Goal: Task Accomplishment & Management: Complete application form

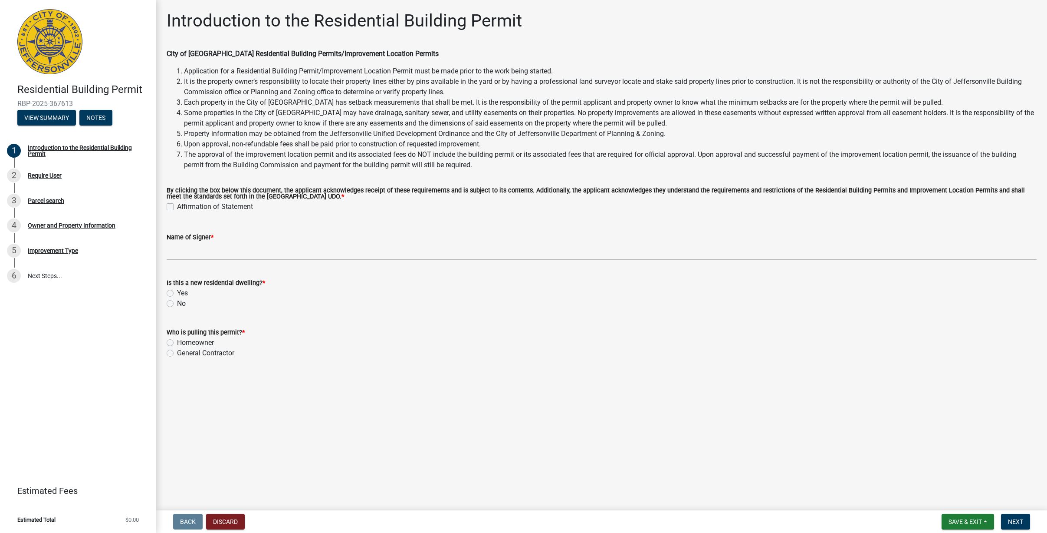
click at [177, 206] on label "Affirmation of Statement" at bounding box center [215, 206] width 76 height 10
click at [177, 206] on input "Affirmation of Statement" at bounding box center [180, 204] width 6 height 6
checkbox input "true"
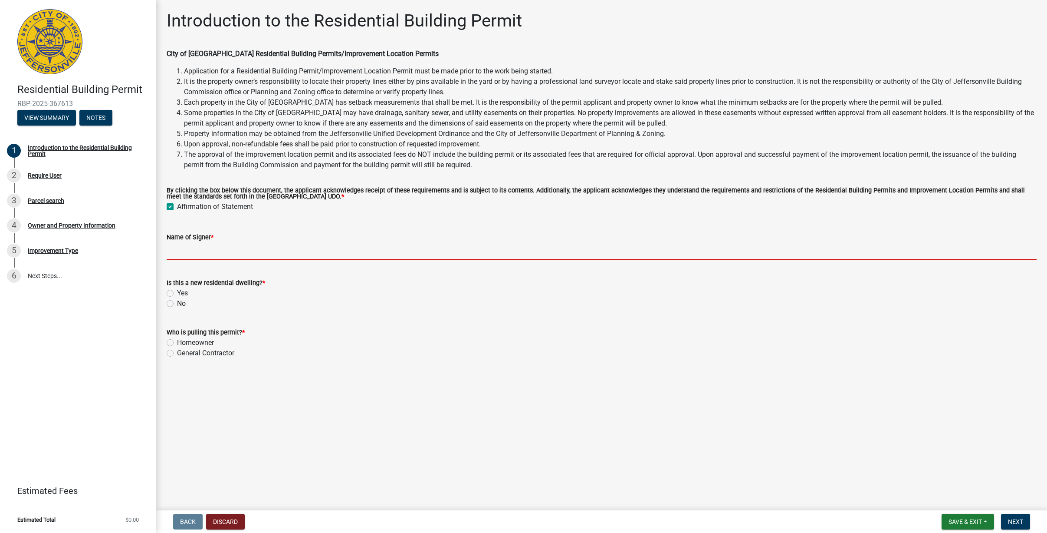
click at [211, 256] on input "Name of Signer *" at bounding box center [602, 251] width 870 height 18
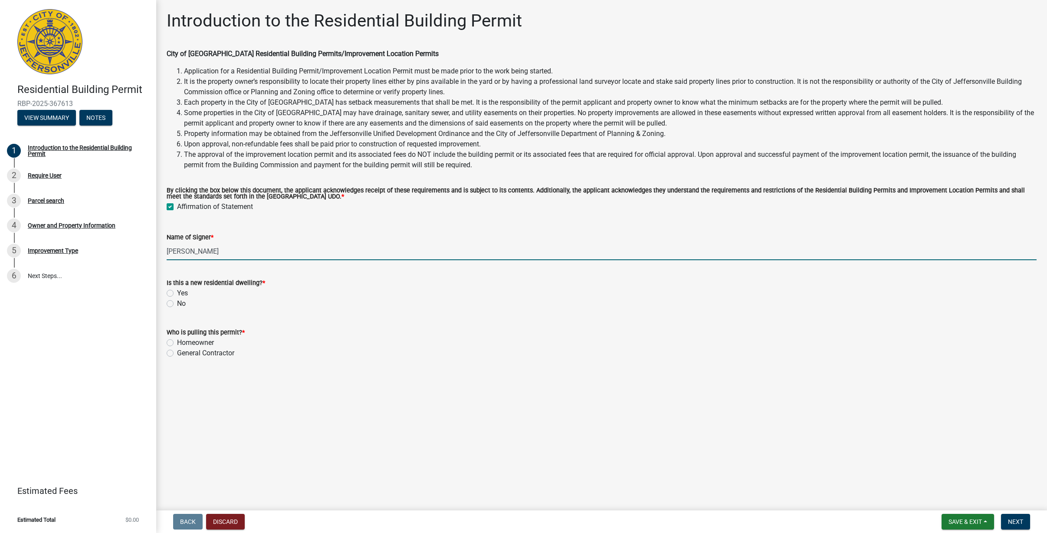
type input "[PERSON_NAME]"
click at [177, 303] on label "No" at bounding box center [181, 303] width 9 height 10
click at [177, 303] on input "No" at bounding box center [180, 301] width 6 height 6
radio input "true"
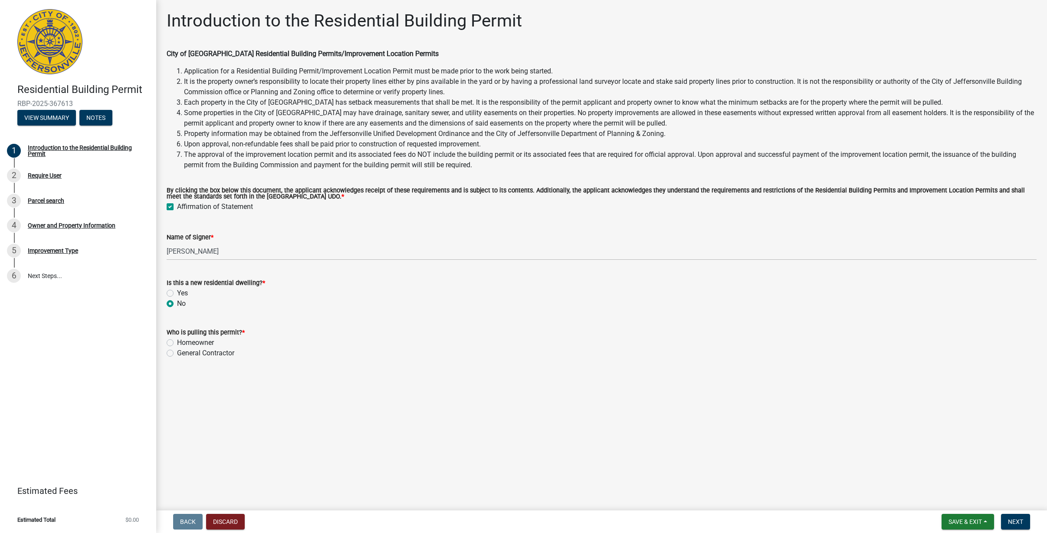
click at [177, 354] on label "General Contractor" at bounding box center [205, 353] width 57 height 10
click at [177, 353] on input "General Contractor" at bounding box center [180, 351] width 6 height 6
radio input "true"
click at [1018, 523] on span "Next" at bounding box center [1015, 521] width 15 height 7
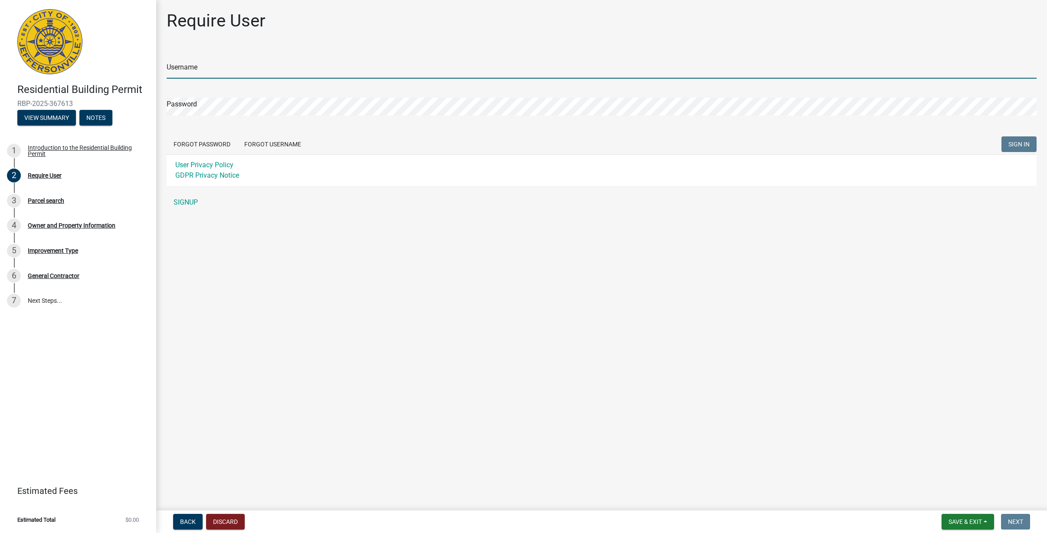
click at [217, 70] on input "Username" at bounding box center [602, 70] width 870 height 18
type input "ajrelliss"
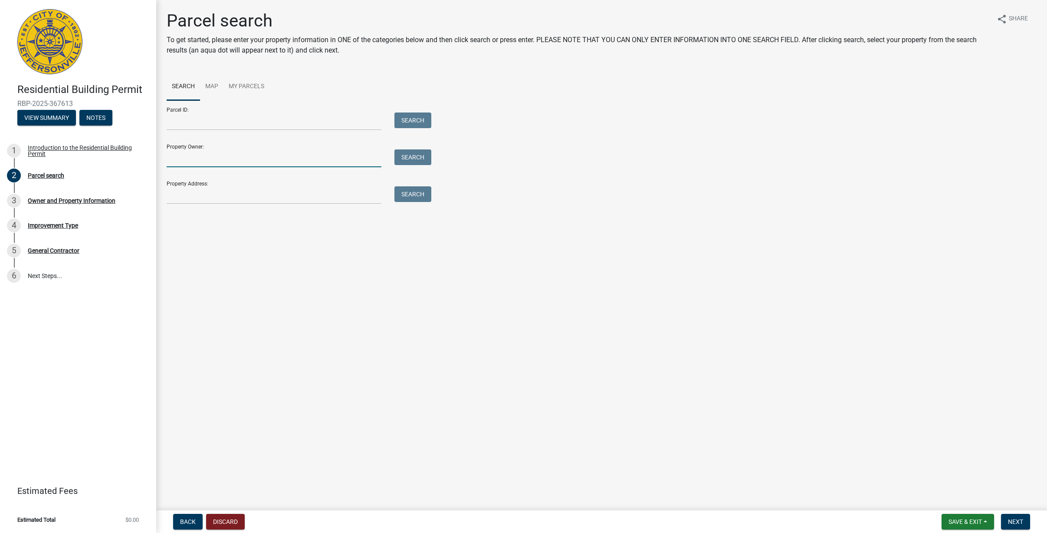
click at [196, 159] on input "Property Owner:" at bounding box center [274, 158] width 215 height 18
type input "[PERSON_NAME]"
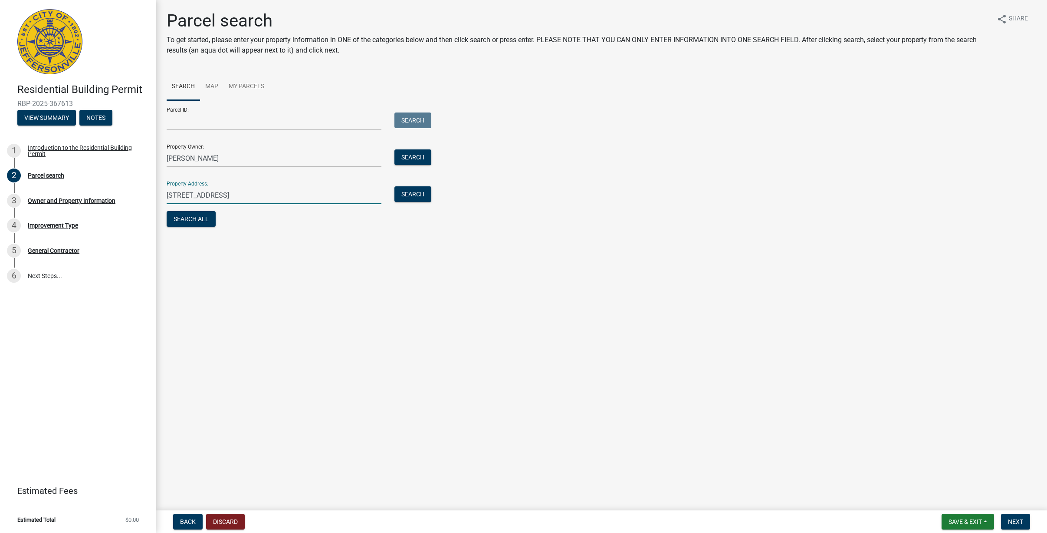
type input "[STREET_ADDRESS]"
click at [386, 269] on main "Parcel search To get started, please enter your property information in ONE of …" at bounding box center [601, 253] width 891 height 507
click at [417, 191] on button "Search" at bounding box center [413, 194] width 37 height 16
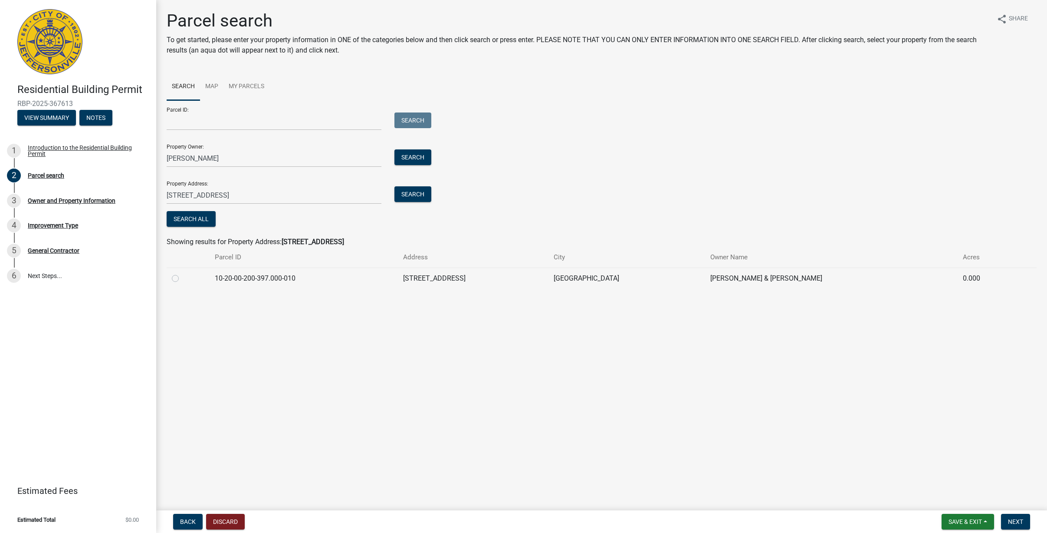
click at [182, 273] on label at bounding box center [182, 273] width 0 height 0
click at [182, 276] on input "radio" at bounding box center [185, 276] width 6 height 6
radio input "true"
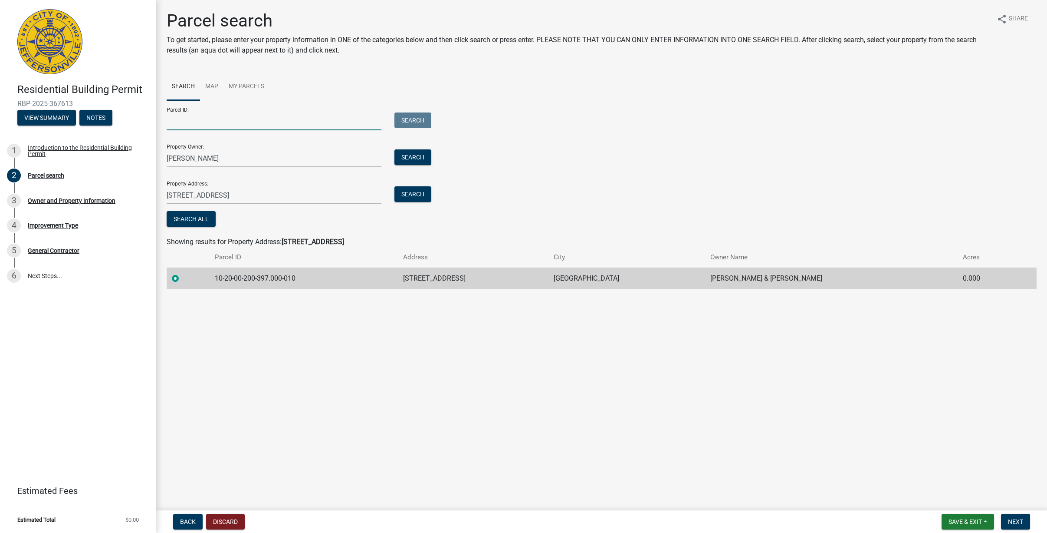
click at [213, 122] on input "Parcel ID:" at bounding box center [274, 121] width 215 height 18
type input "10-20-00-200-397.000-010"
click at [410, 119] on button "Search" at bounding box center [413, 120] width 37 height 16
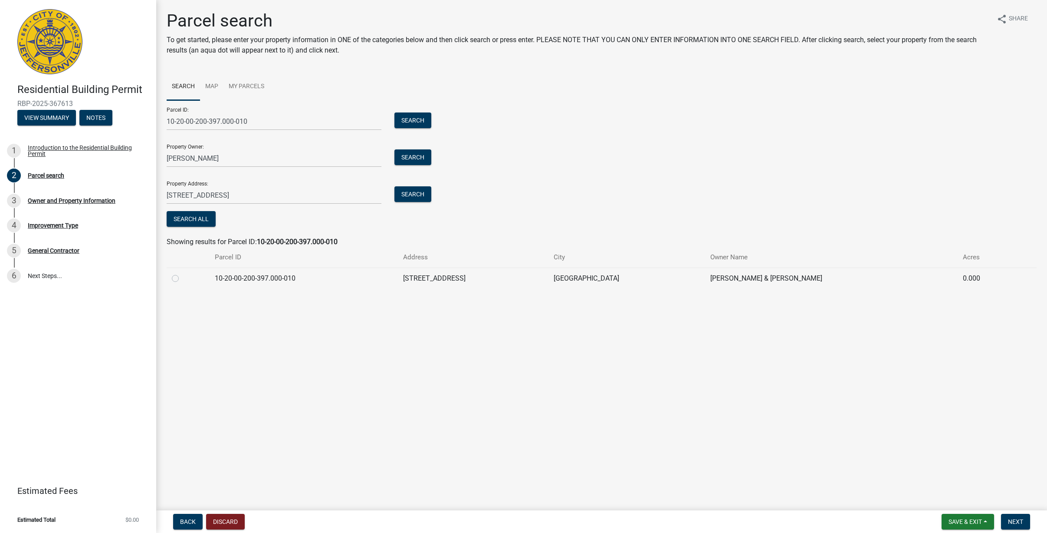
click at [182, 273] on label at bounding box center [182, 273] width 0 height 0
click at [182, 278] on input "radio" at bounding box center [185, 276] width 6 height 6
radio input "true"
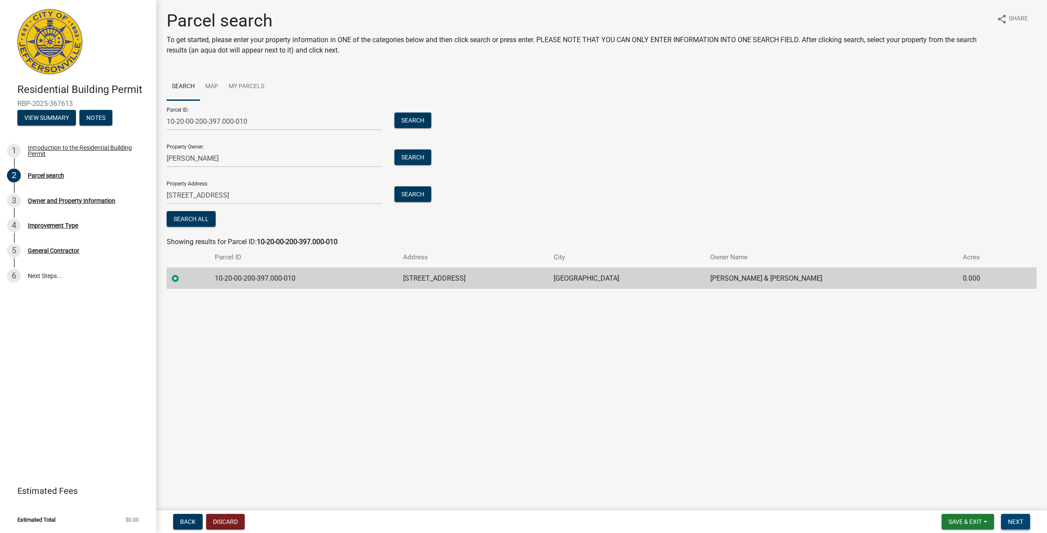
click at [1011, 520] on span "Next" at bounding box center [1015, 521] width 15 height 7
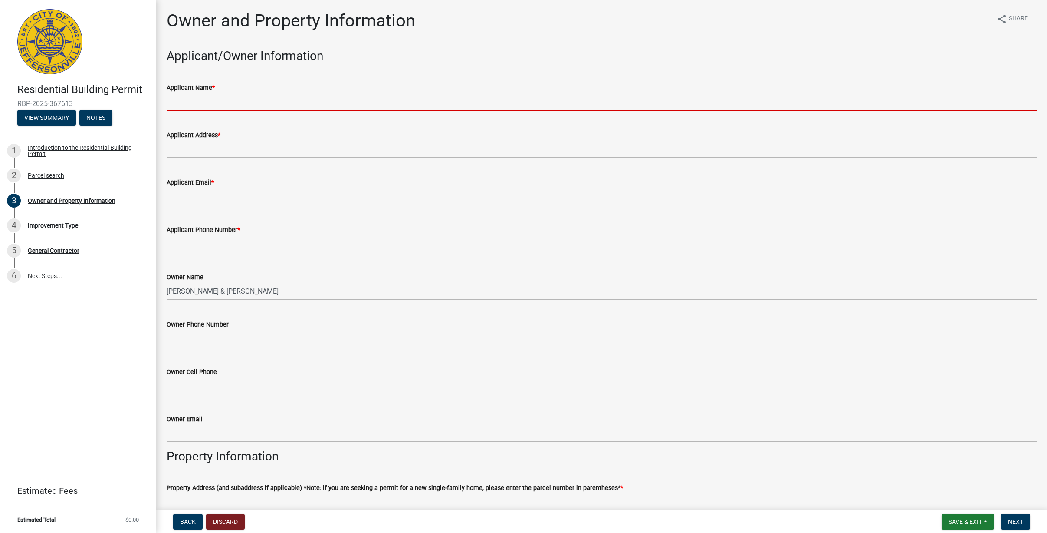
click at [214, 101] on input "Applicant Name *" at bounding box center [602, 102] width 870 height 18
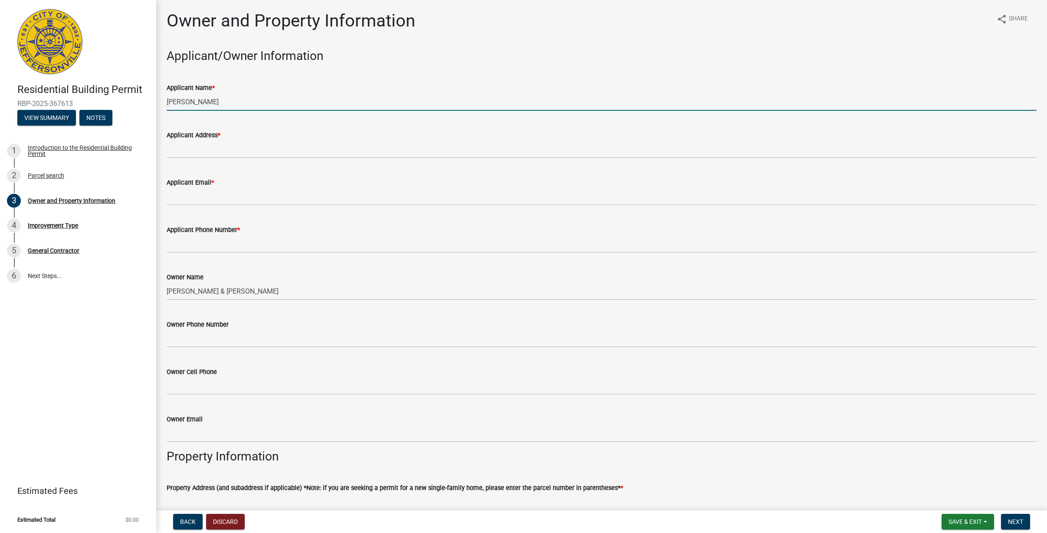
type input "[PERSON_NAME]"
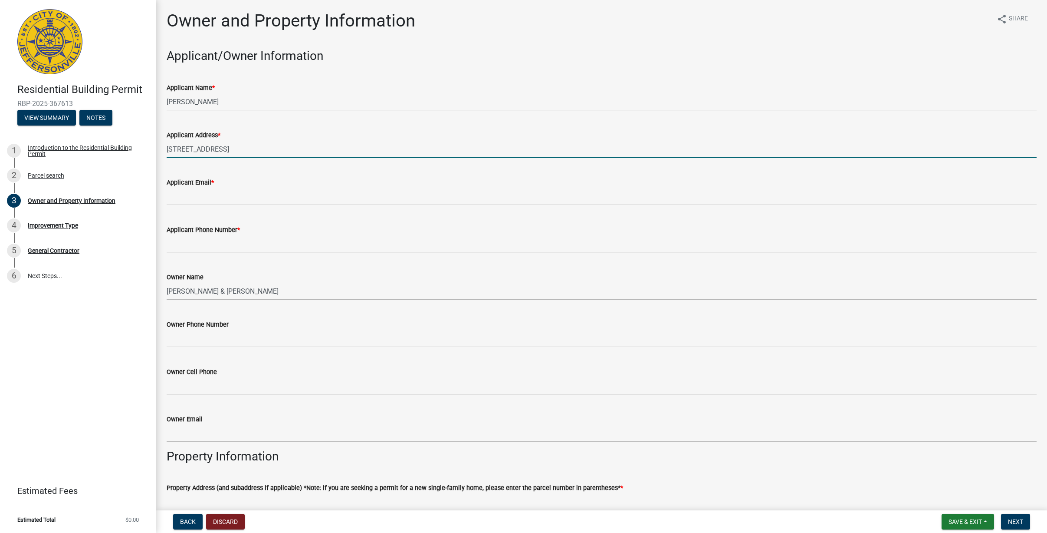
type input "[STREET_ADDRESS]"
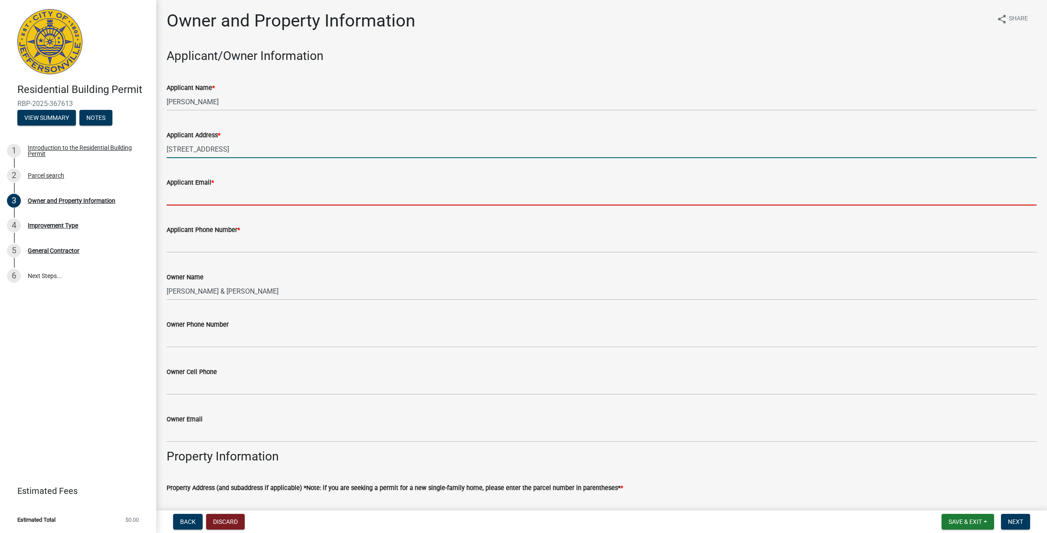
click at [208, 194] on input "Applicant Email *" at bounding box center [602, 197] width 870 height 18
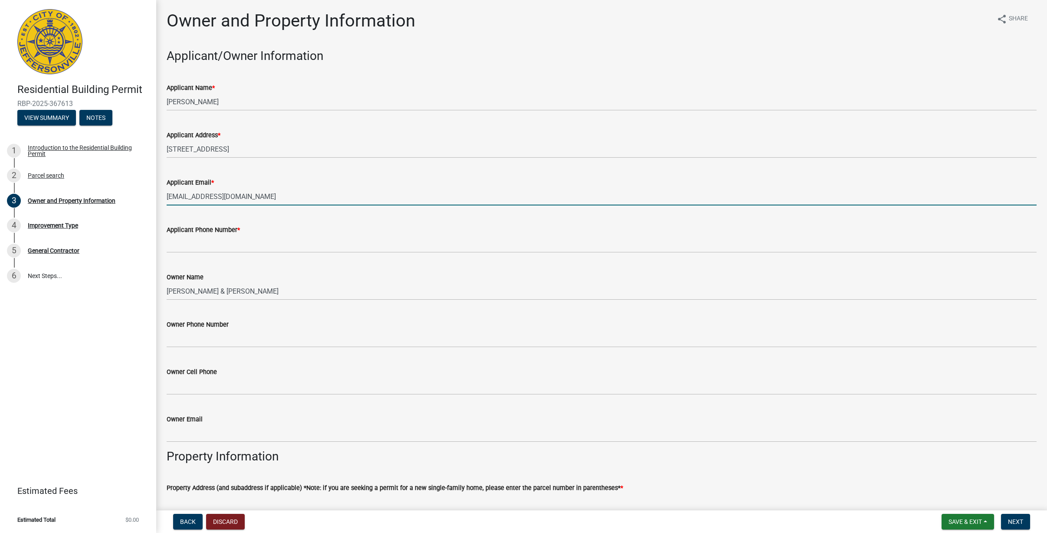
type input "[EMAIL_ADDRESS][DOMAIN_NAME]"
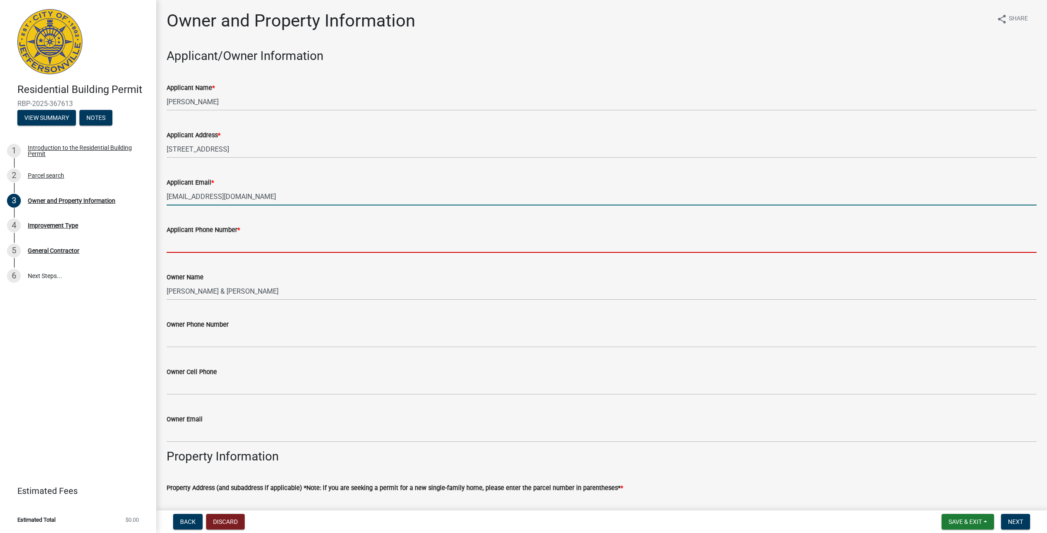
click at [216, 246] on input "Applicant Phone Number *" at bounding box center [602, 244] width 870 height 18
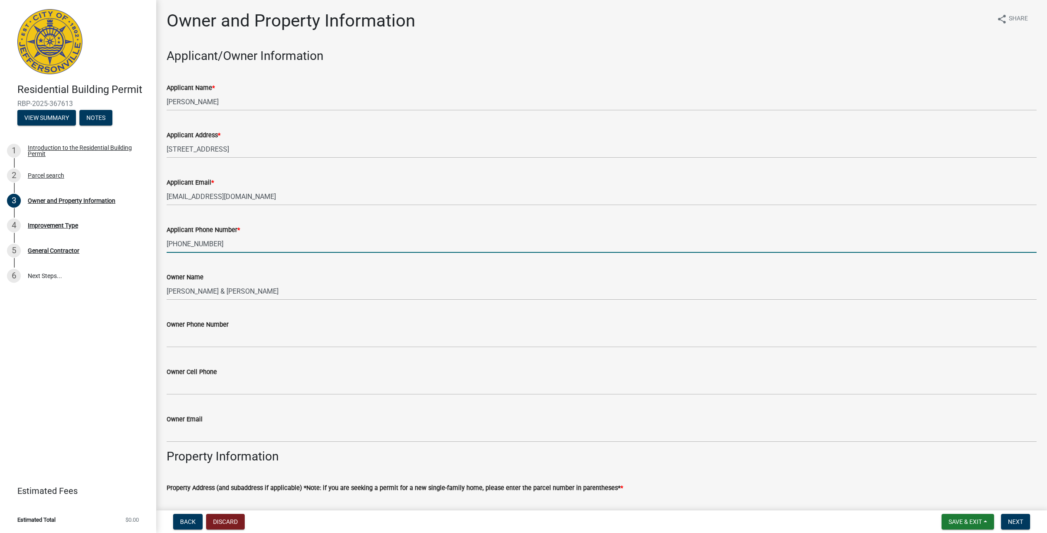
type input "[PHONE_NUMBER]"
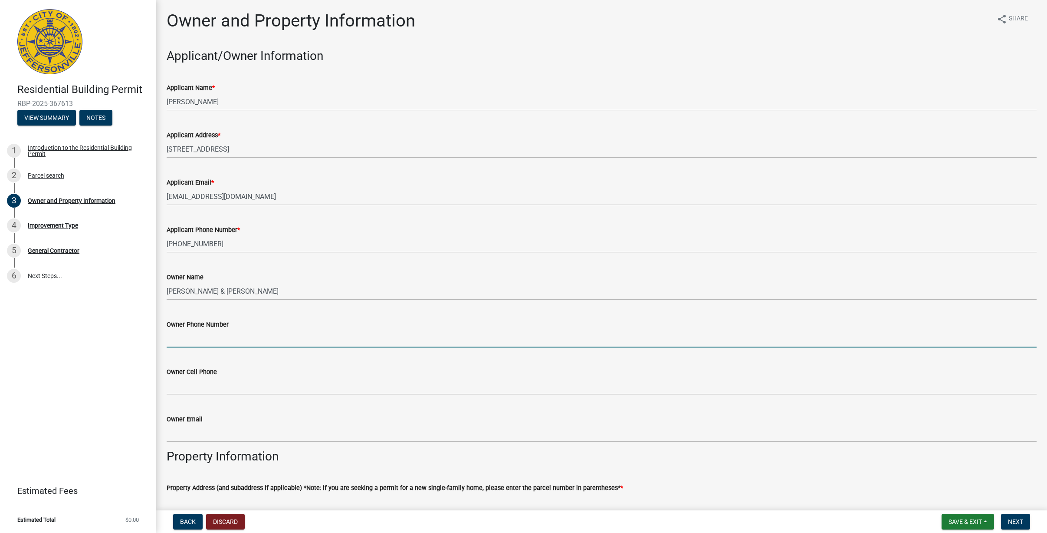
click at [209, 340] on input "Owner Phone Number" at bounding box center [602, 338] width 870 height 18
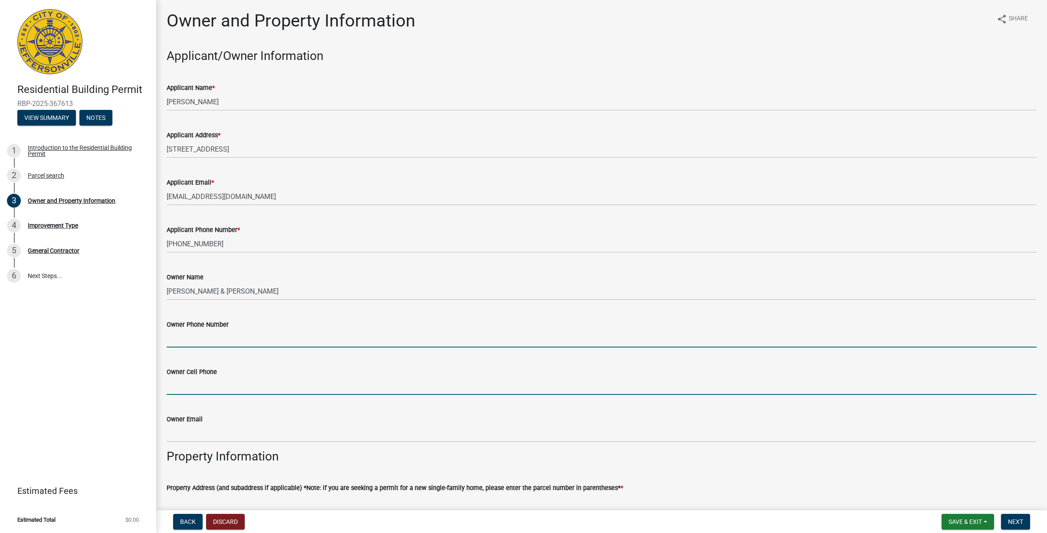
click at [207, 387] on input "Owner Cell Phone" at bounding box center [602, 386] width 870 height 18
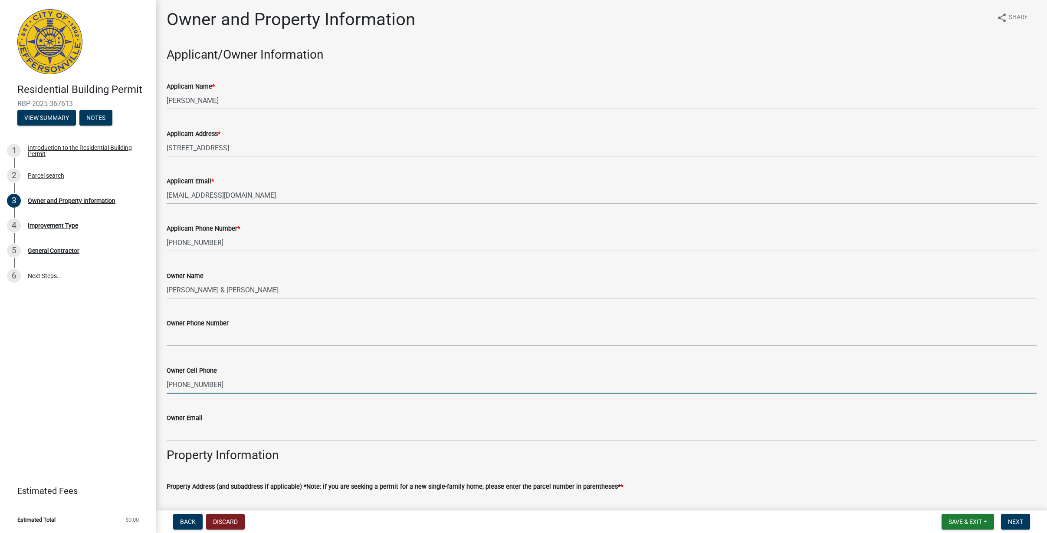
scroll to position [2, 0]
type input "[PHONE_NUMBER]"
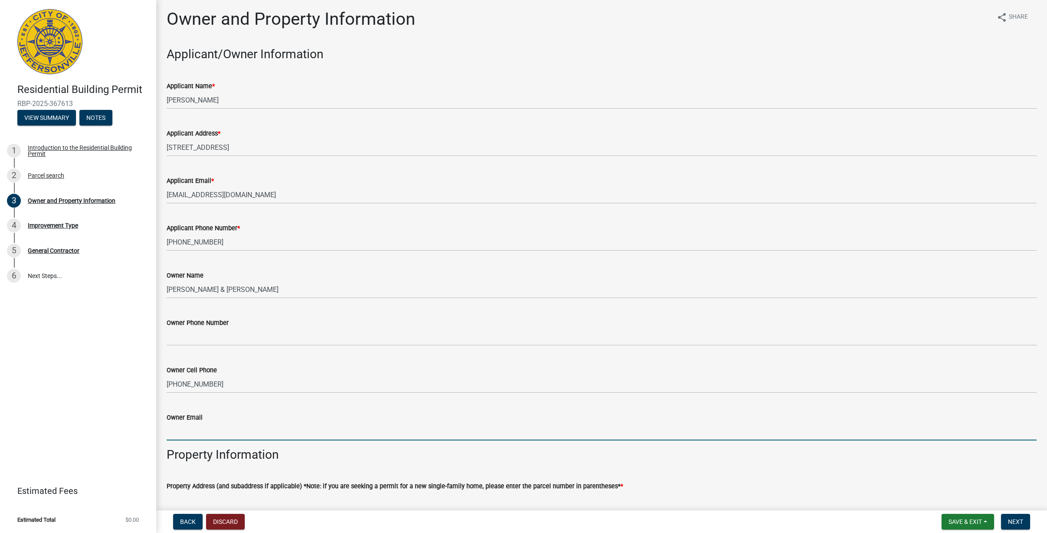
click at [231, 428] on input "Owner Email" at bounding box center [602, 431] width 870 height 18
type input "d"
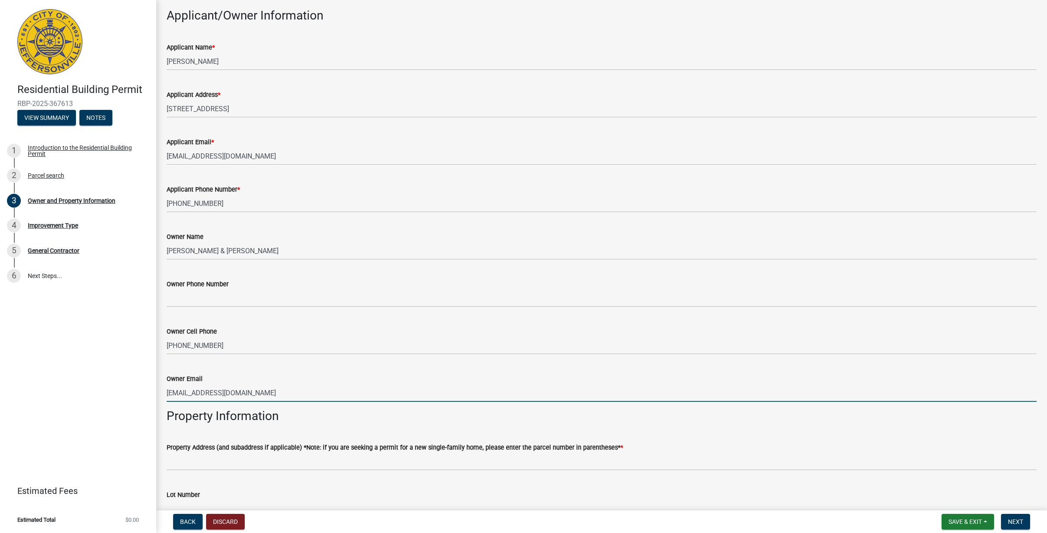
scroll to position [158, 0]
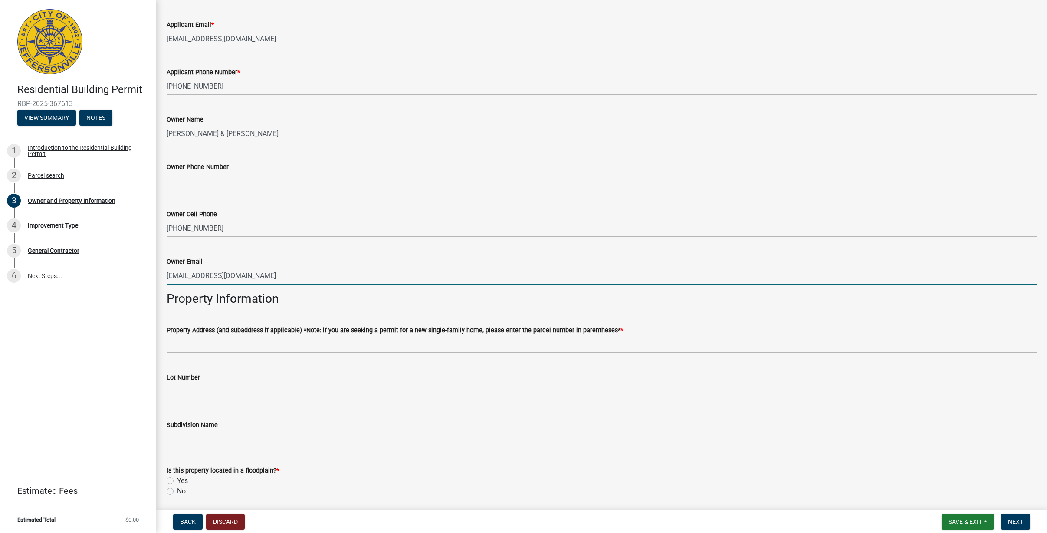
type input "[EMAIL_ADDRESS][DOMAIN_NAME]"
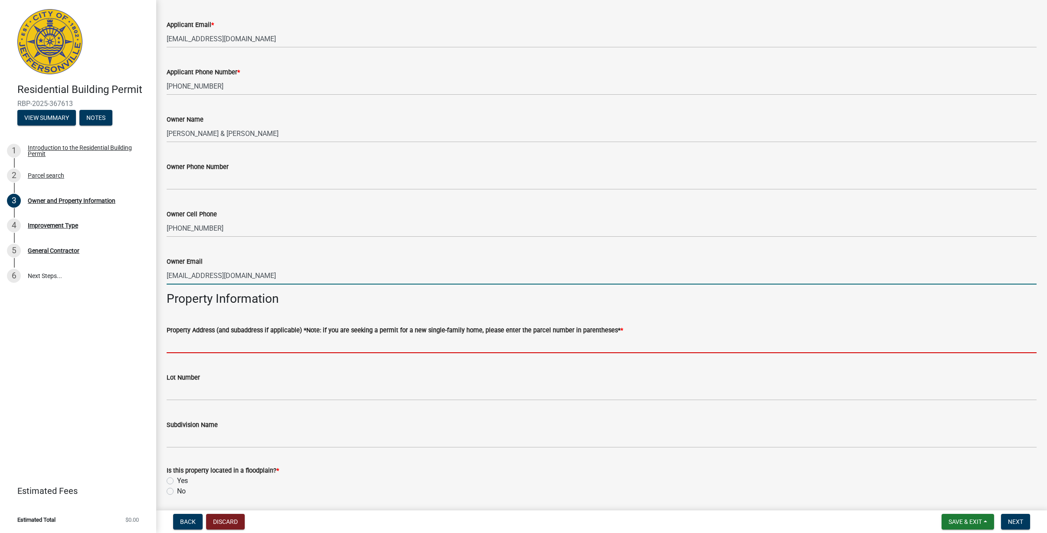
click at [256, 346] on input "Property Address (and subaddress if applicable) *Note: if you are seeking a per…" at bounding box center [602, 344] width 870 height 18
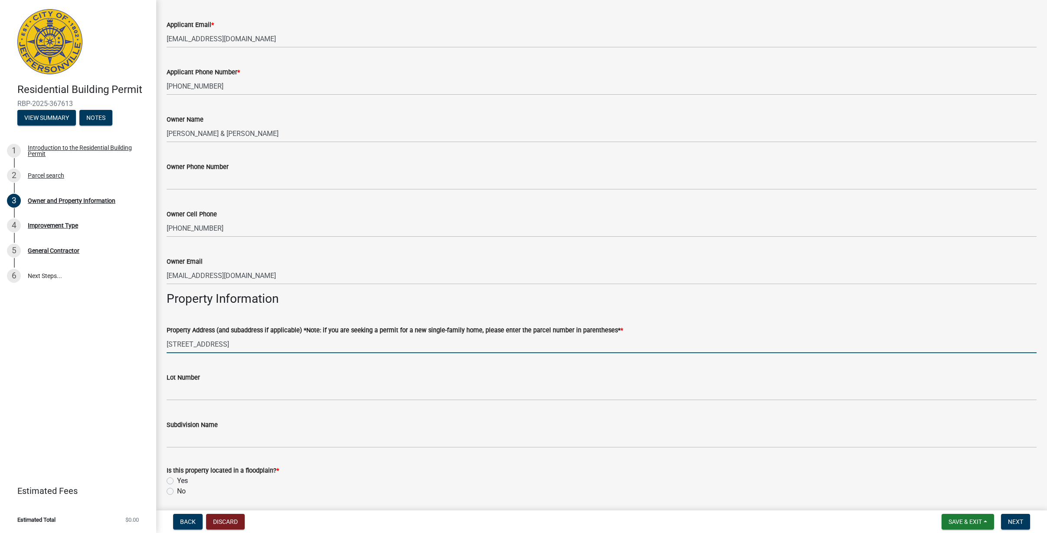
type input "[STREET_ADDRESS]"
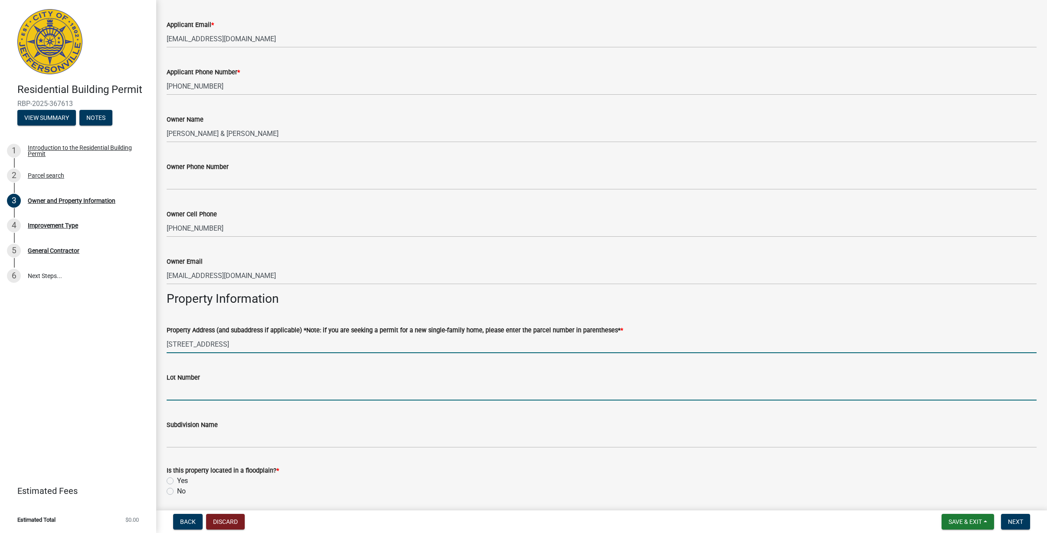
click at [227, 392] on input "Lot Number" at bounding box center [602, 391] width 870 height 18
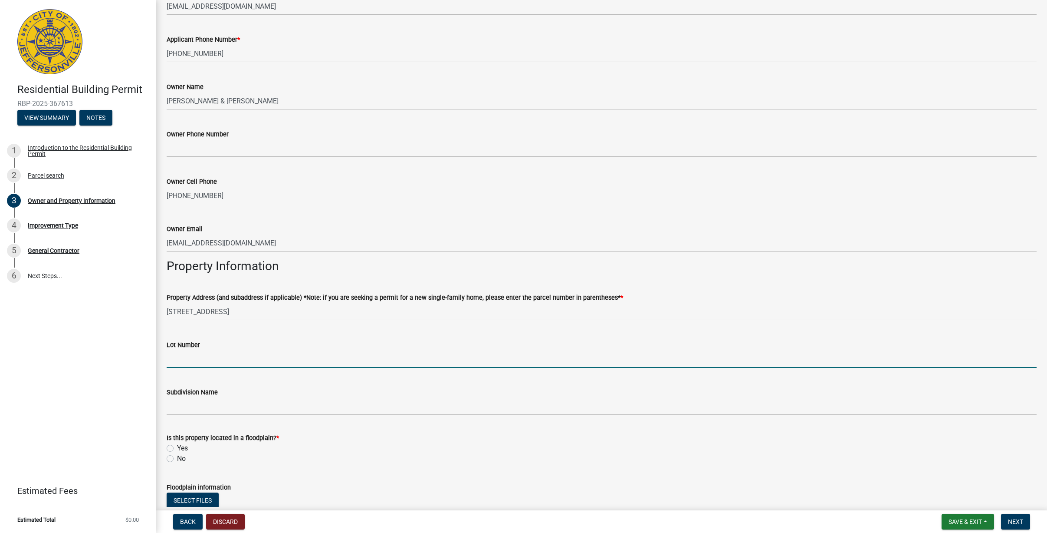
scroll to position [227, 0]
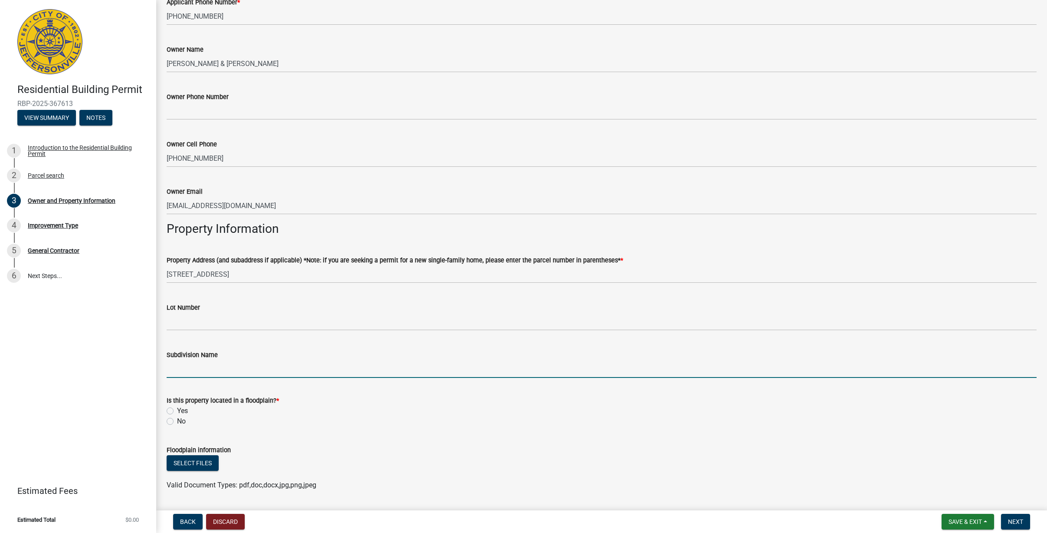
click at [208, 369] on input "Subdivision Name" at bounding box center [602, 369] width 870 height 18
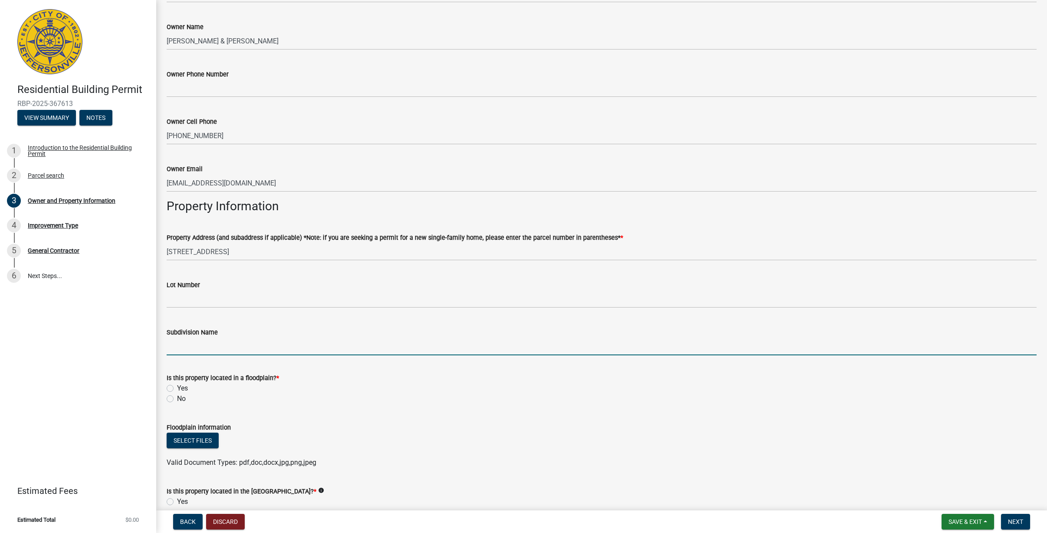
scroll to position [264, 0]
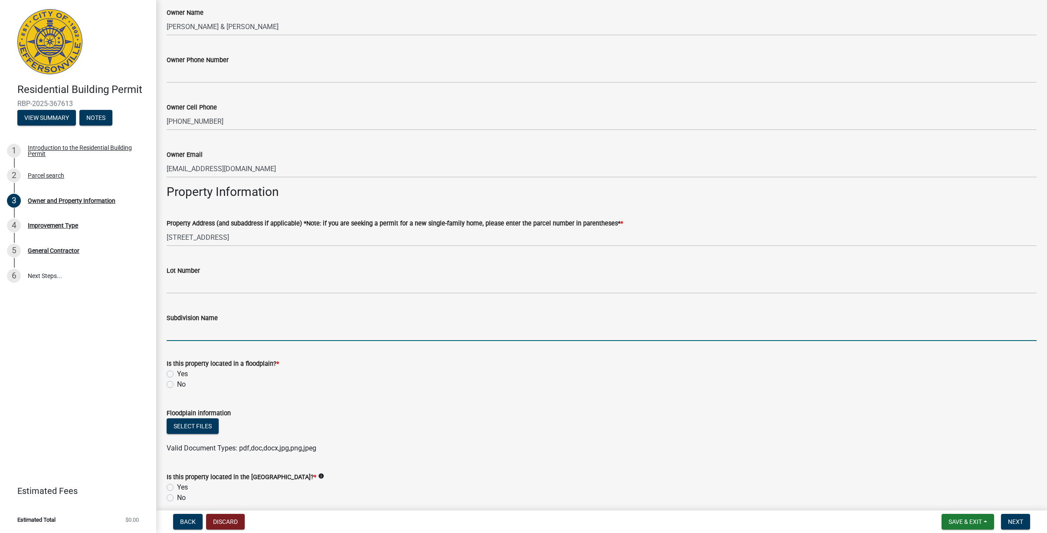
click at [177, 385] on label "No" at bounding box center [181, 384] width 9 height 10
click at [177, 385] on input "No" at bounding box center [180, 382] width 6 height 6
radio input "true"
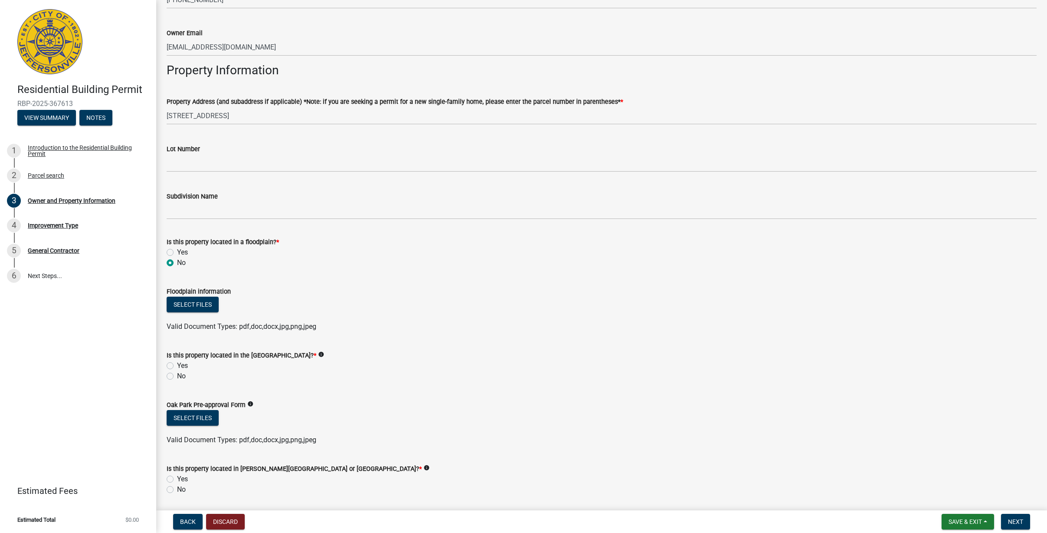
scroll to position [386, 0]
click at [177, 375] on label "No" at bounding box center [181, 375] width 9 height 10
click at [177, 375] on input "No" at bounding box center [180, 373] width 6 height 6
radio input "true"
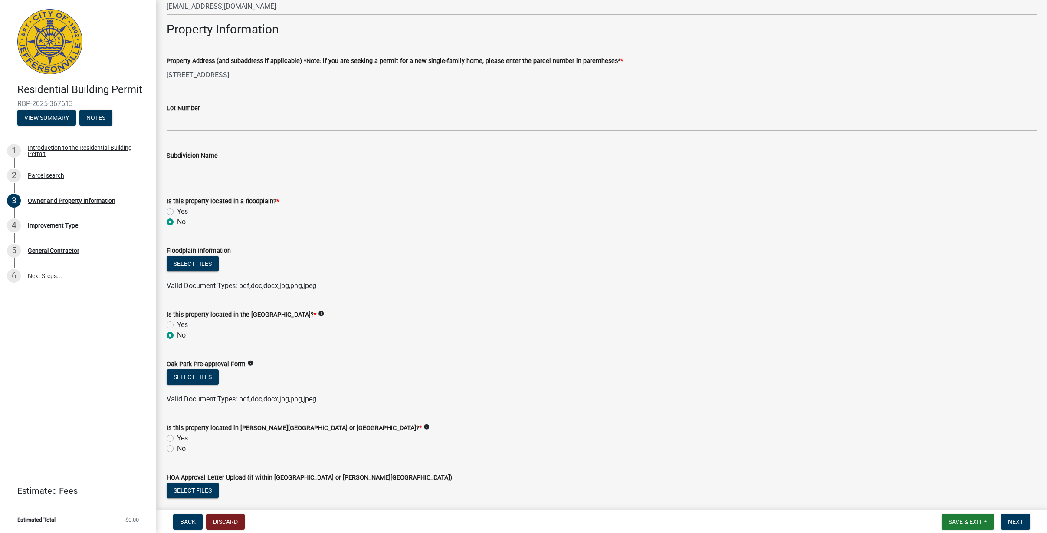
scroll to position [472, 0]
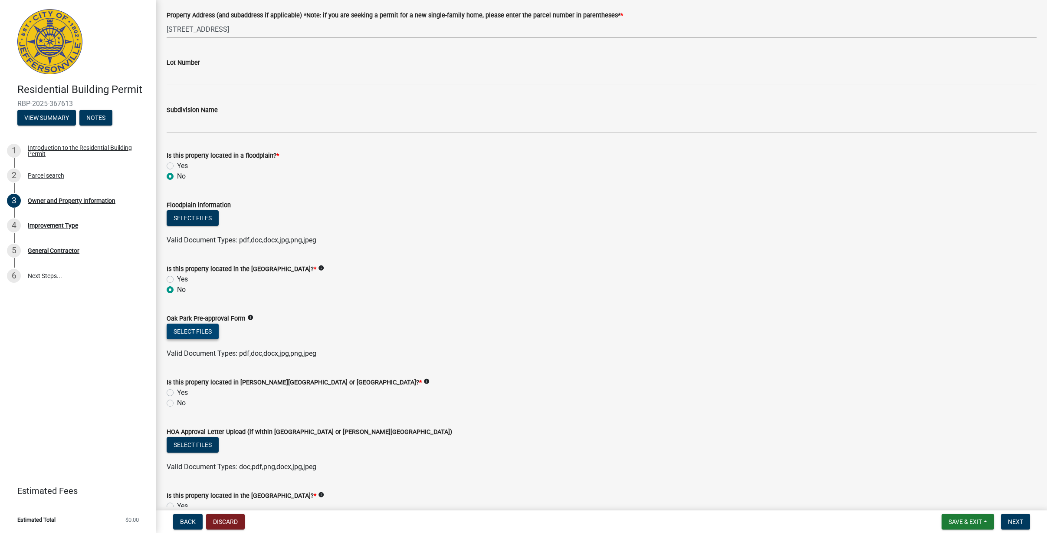
click at [200, 331] on button "Select files" at bounding box center [193, 331] width 52 height 16
click at [177, 402] on label "No" at bounding box center [181, 403] width 9 height 10
click at [177, 402] on input "No" at bounding box center [180, 401] width 6 height 6
radio input "true"
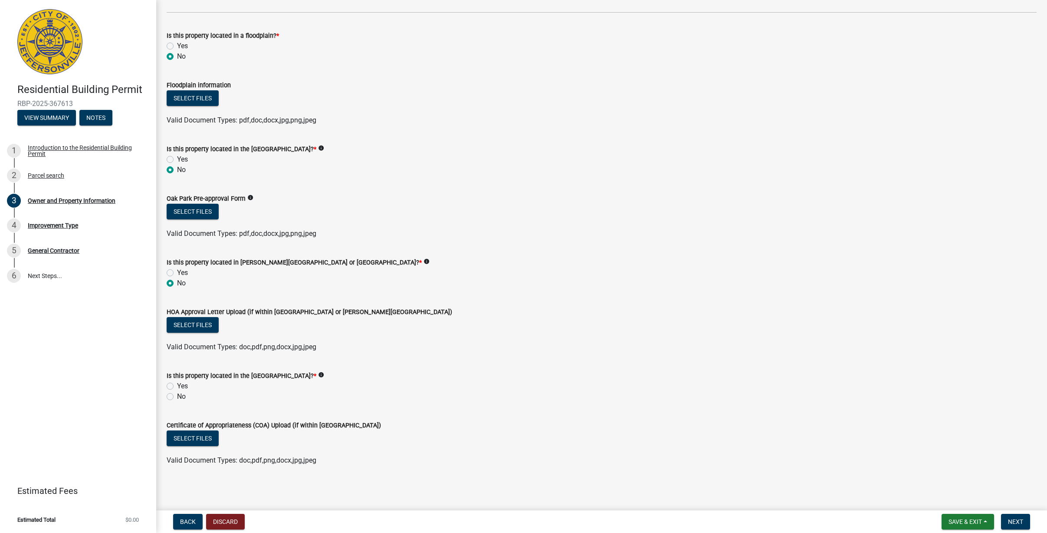
scroll to position [593, 0]
click at [177, 396] on label "No" at bounding box center [181, 396] width 9 height 10
click at [177, 396] on input "No" at bounding box center [180, 394] width 6 height 6
radio input "true"
click at [1016, 526] on button "Next" at bounding box center [1015, 522] width 29 height 16
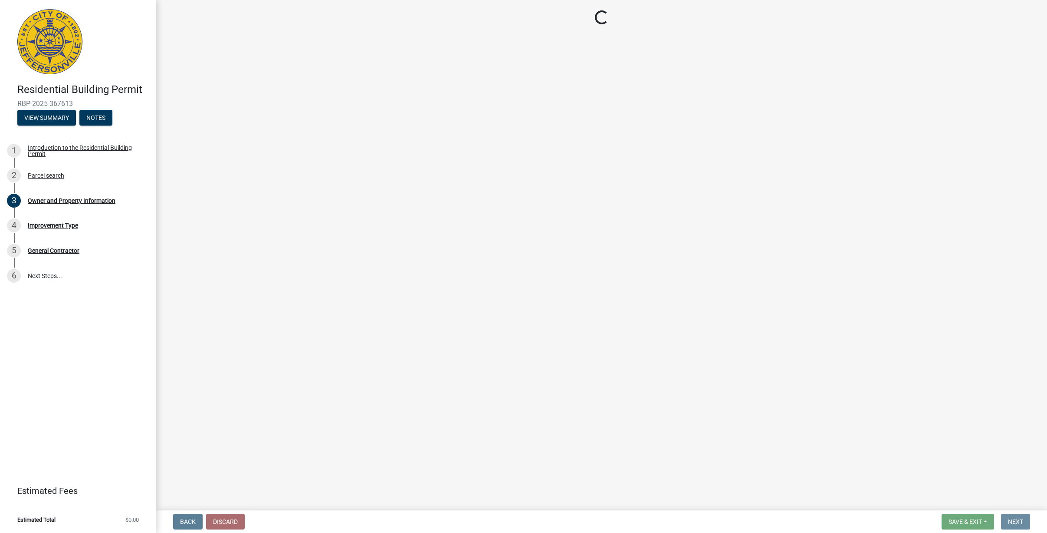
scroll to position [0, 0]
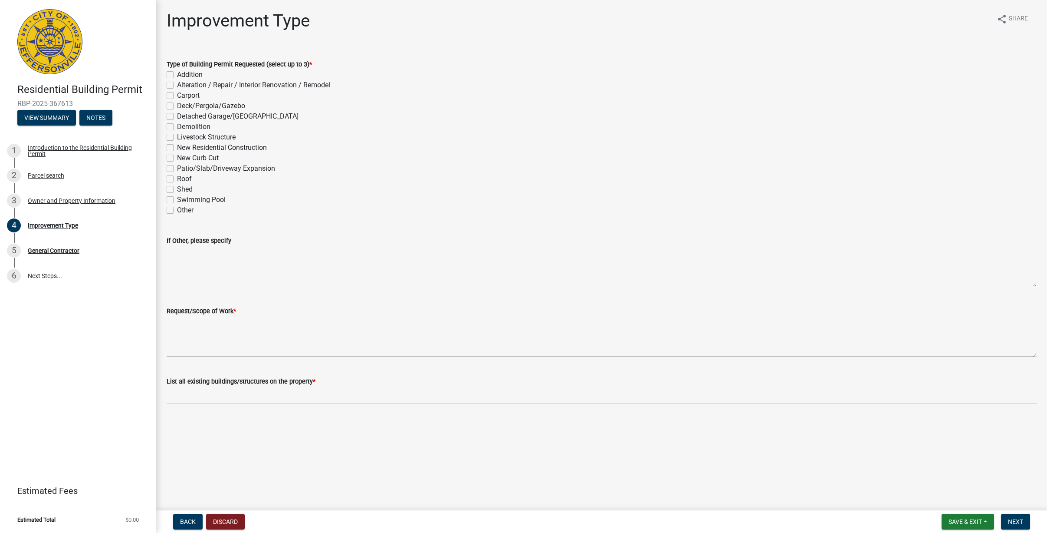
click at [177, 85] on label "Alteration / Repair / Interior Renovation / Remodel" at bounding box center [253, 85] width 153 height 10
click at [177, 85] on input "Alteration / Repair / Interior Renovation / Remodel" at bounding box center [180, 83] width 6 height 6
checkbox input "true"
checkbox input "false"
checkbox input "true"
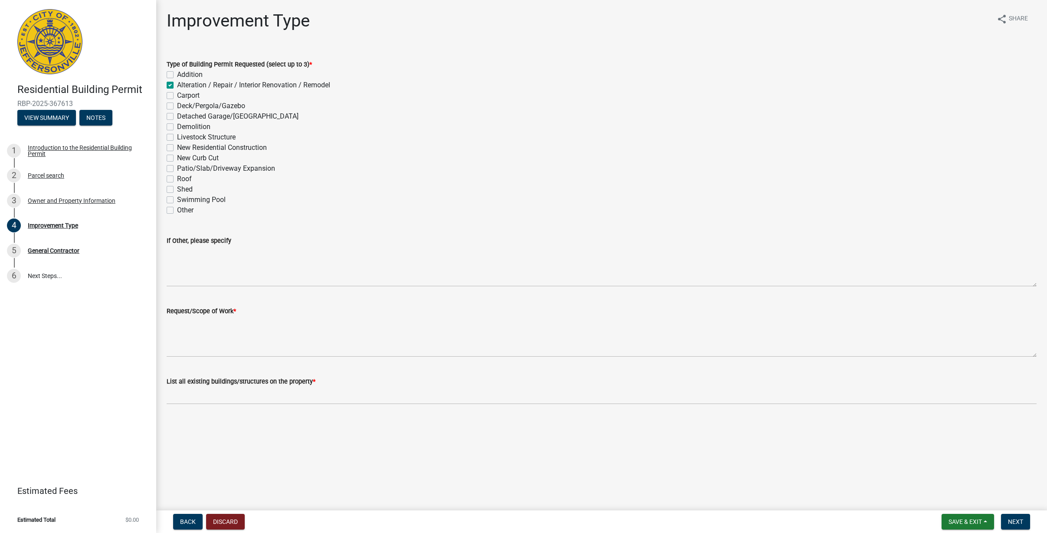
checkbox input "false"
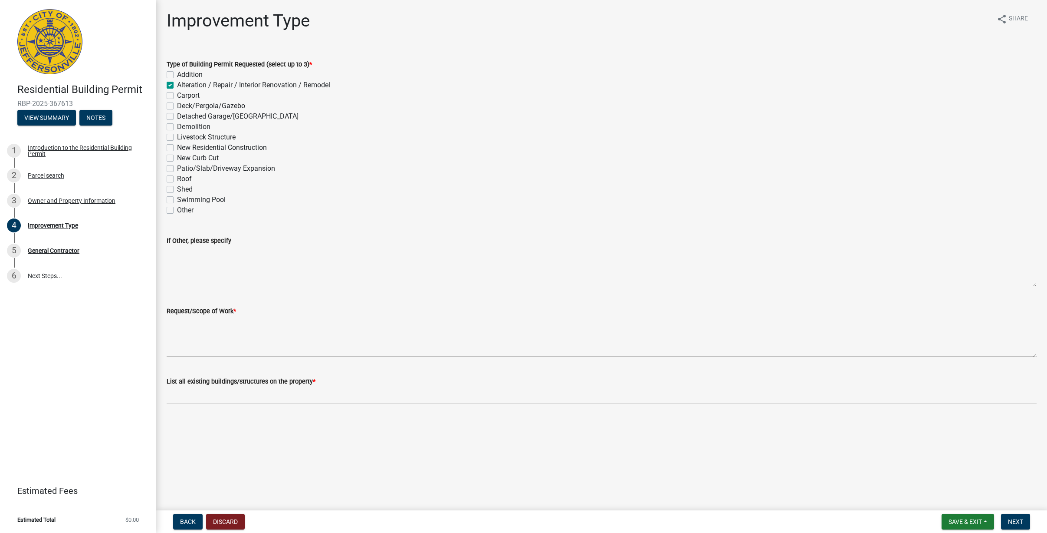
checkbox input "false"
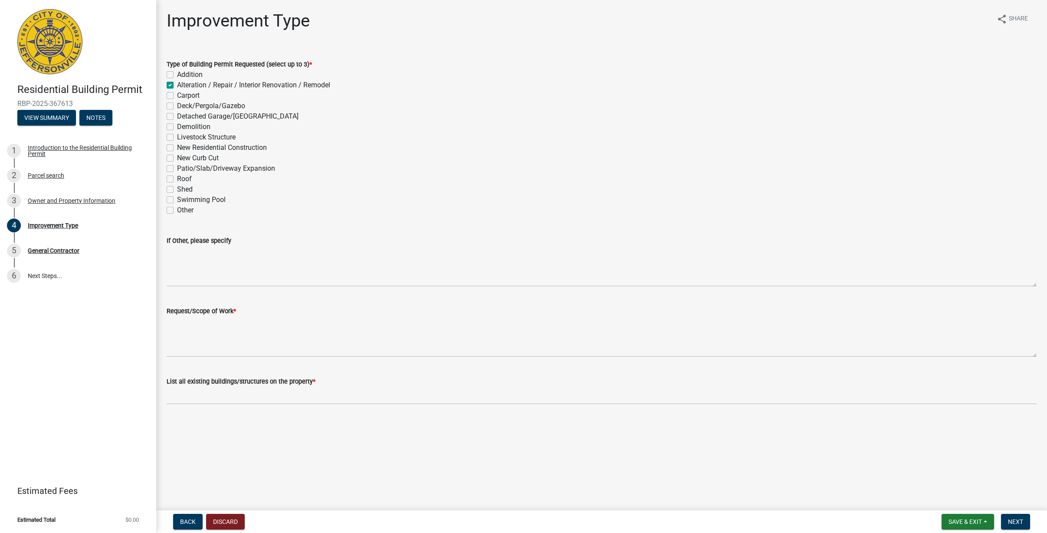
checkbox input "false"
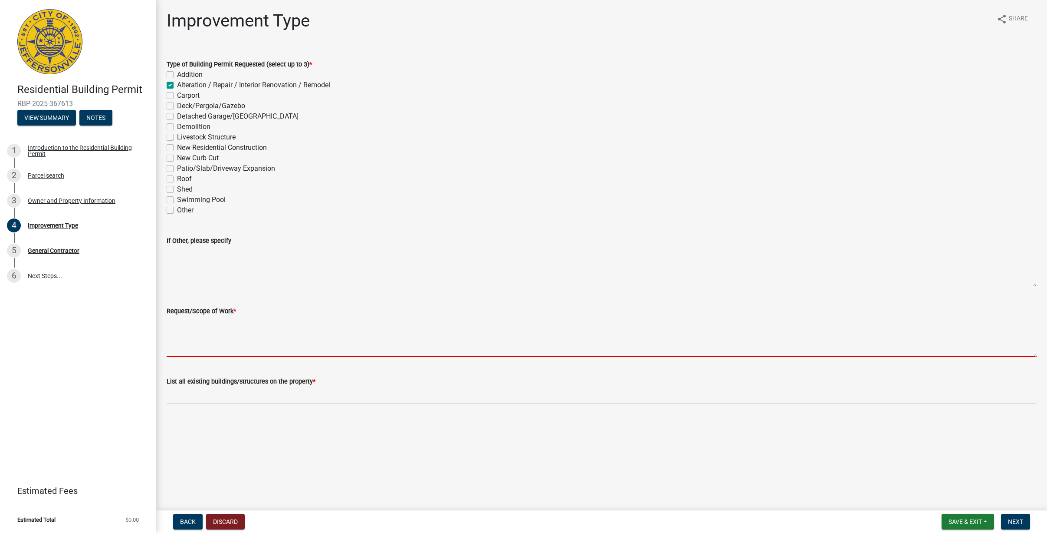
click at [211, 345] on textarea "Request/Scope of Work *" at bounding box center [602, 336] width 870 height 41
click at [204, 348] on textarea "Request/Scope of Work *" at bounding box center [602, 336] width 870 height 41
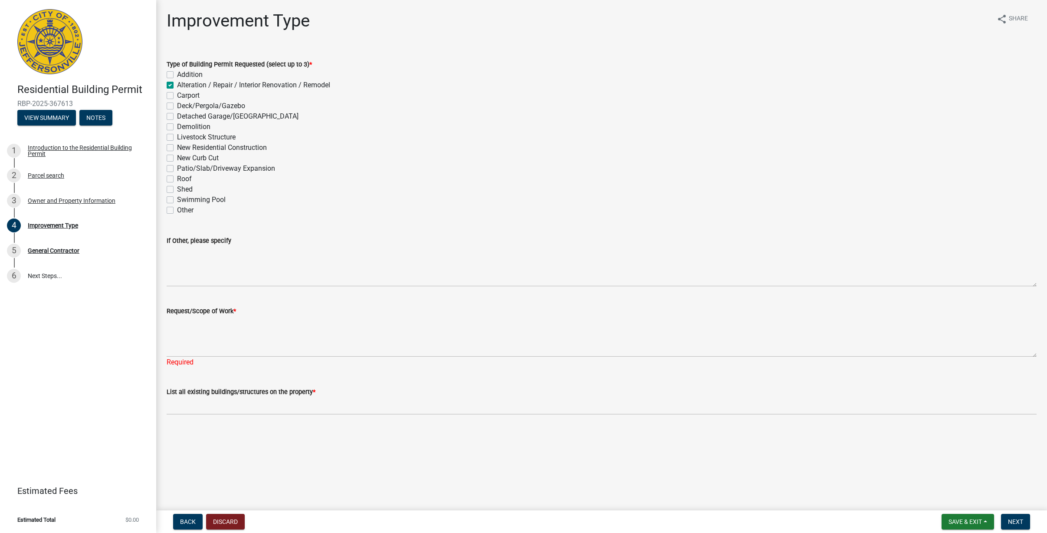
click at [163, 348] on div "Request/Scope of Work * Required" at bounding box center [601, 330] width 883 height 74
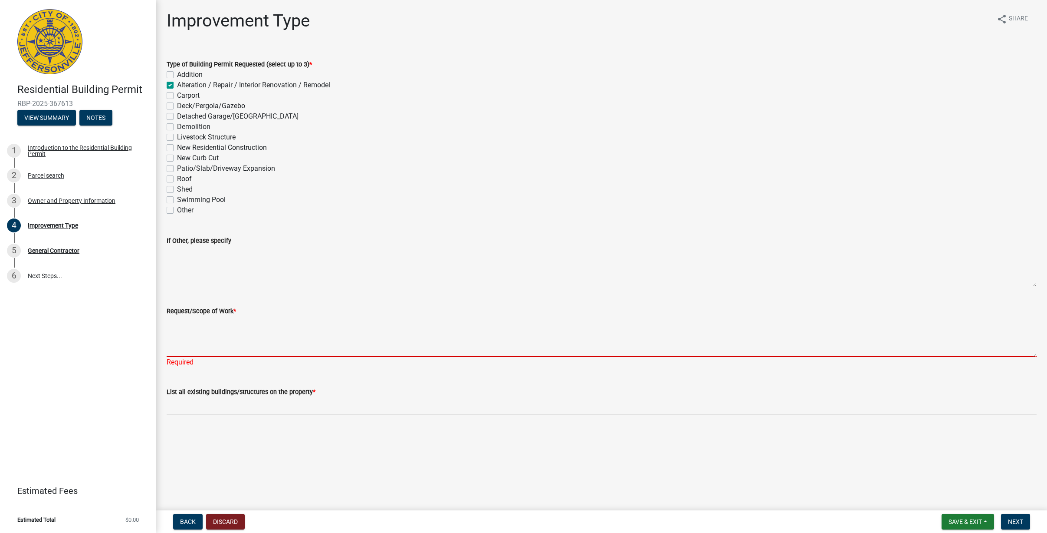
click at [178, 350] on textarea "Request/Scope of Work *" at bounding box center [602, 336] width 870 height 41
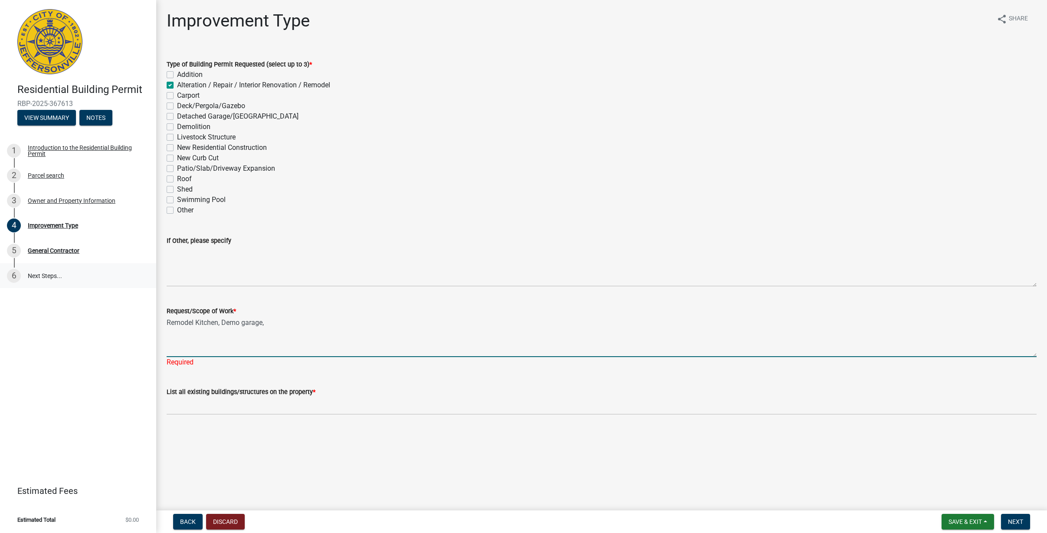
type textarea "Remodel Kitchen, Demo garage,"
click at [177, 95] on label "Carport" at bounding box center [188, 95] width 23 height 10
click at [177, 95] on input "Carport" at bounding box center [180, 93] width 6 height 6
checkbox input "true"
checkbox input "false"
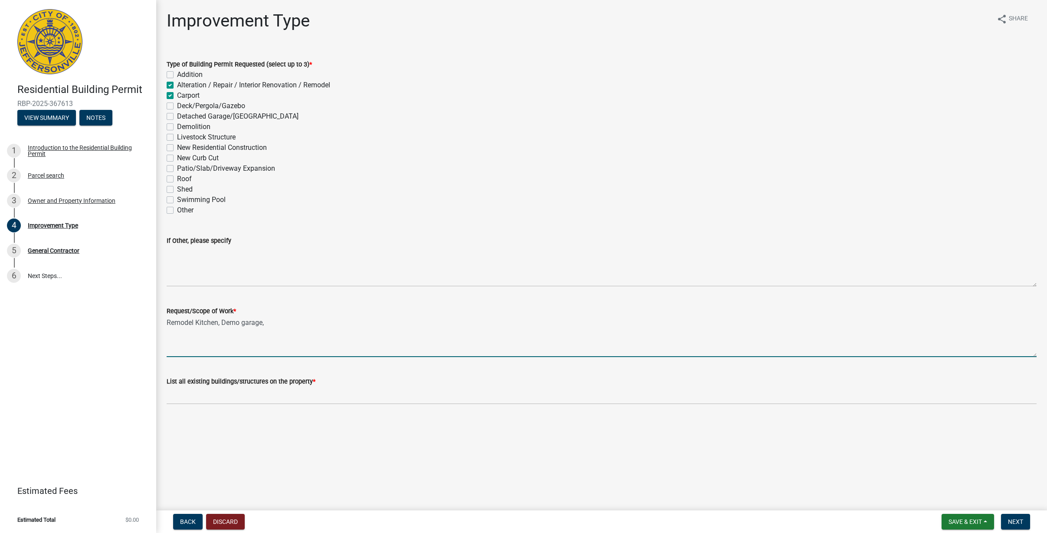
checkbox input "true"
checkbox input "false"
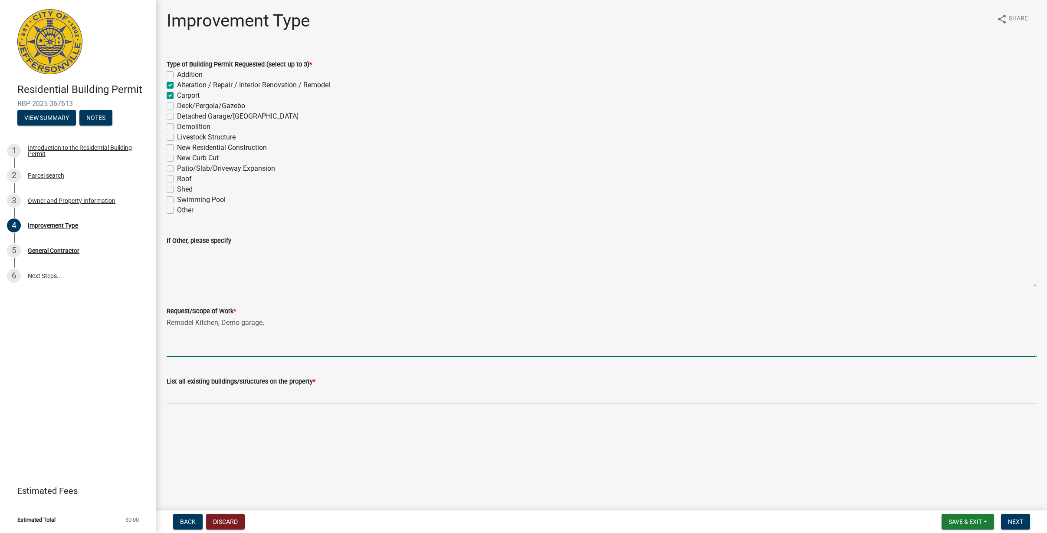
checkbox input "false"
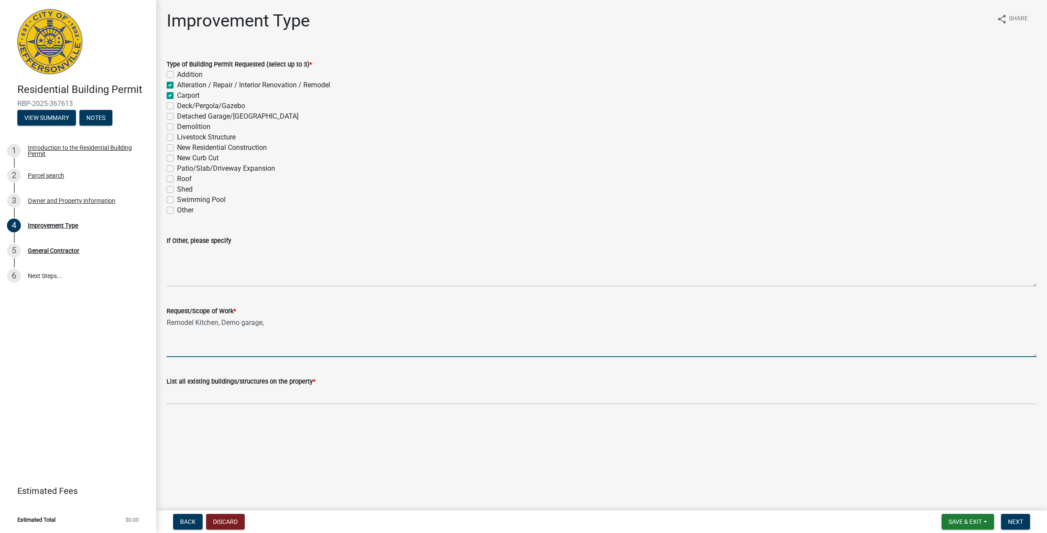
checkbox input "false"
click at [271, 325] on textarea "Remodel Kitchen, Demo garage," at bounding box center [602, 336] width 870 height 41
type textarea "Remodel Kitchen, Demo garage, Build new Carport"
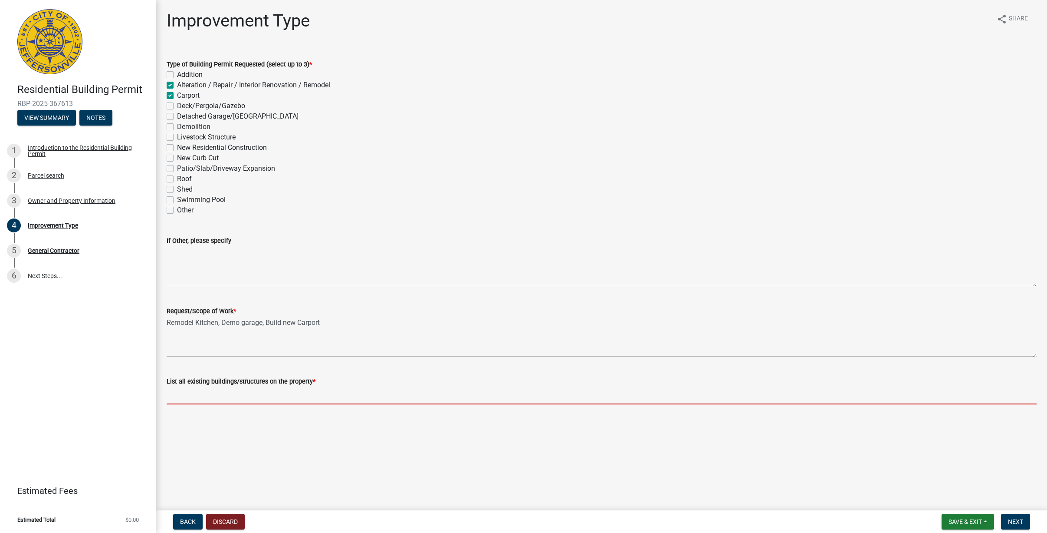
click at [209, 392] on input "List all existing buildings/structures on the property *" at bounding box center [602, 395] width 870 height 18
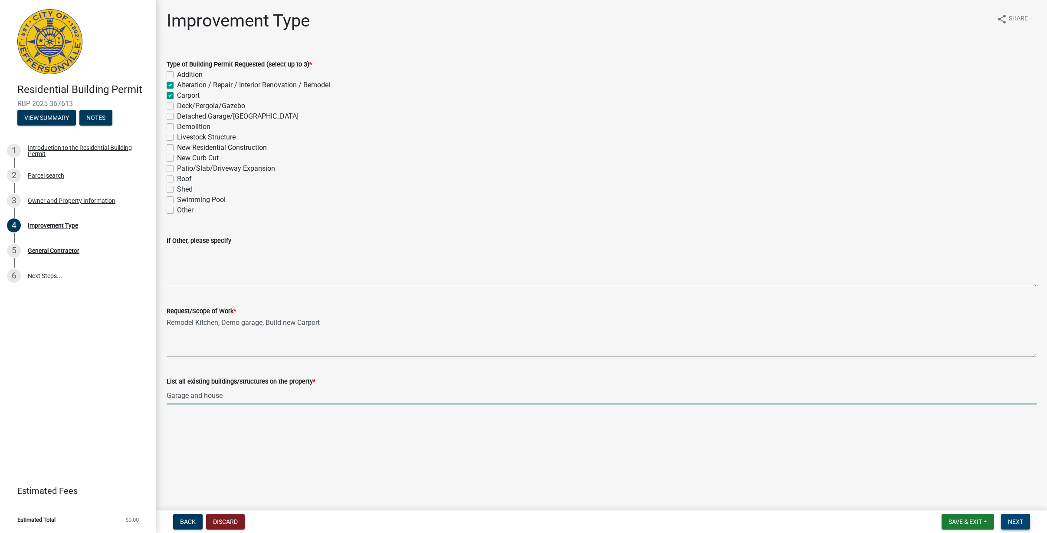
type input "Garage and house"
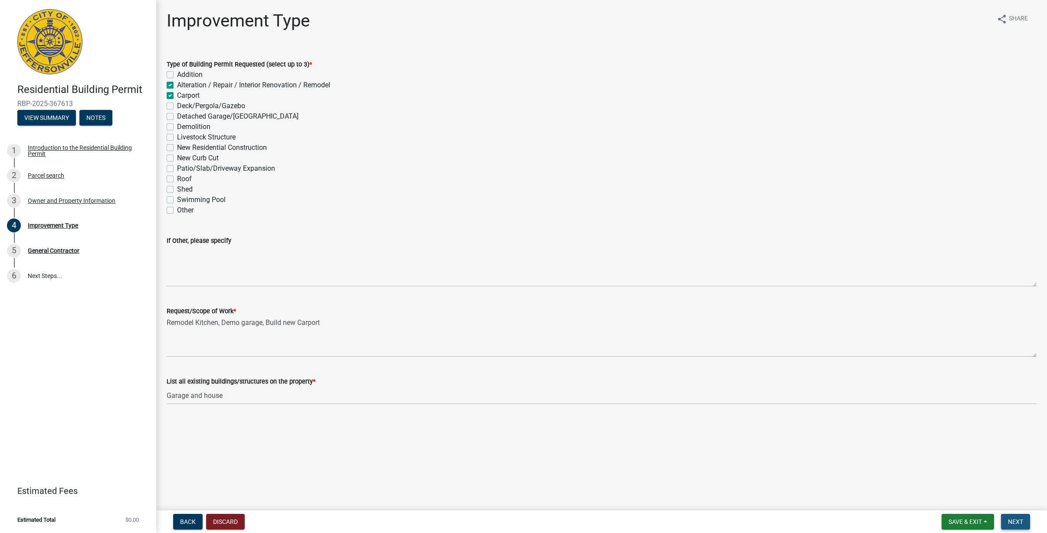
click at [1017, 520] on span "Next" at bounding box center [1015, 521] width 15 height 7
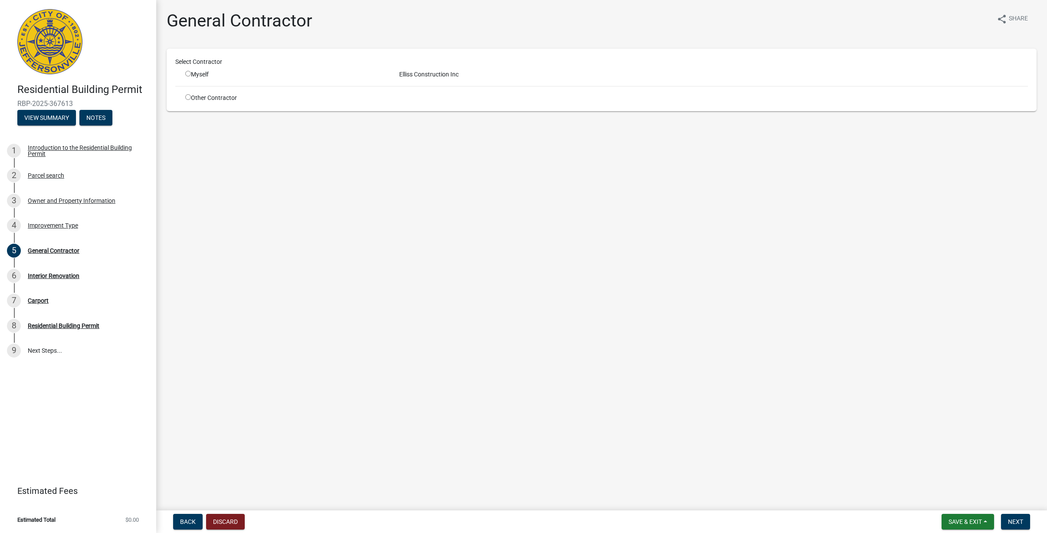
click at [188, 72] on input "radio" at bounding box center [188, 74] width 6 height 6
radio input "true"
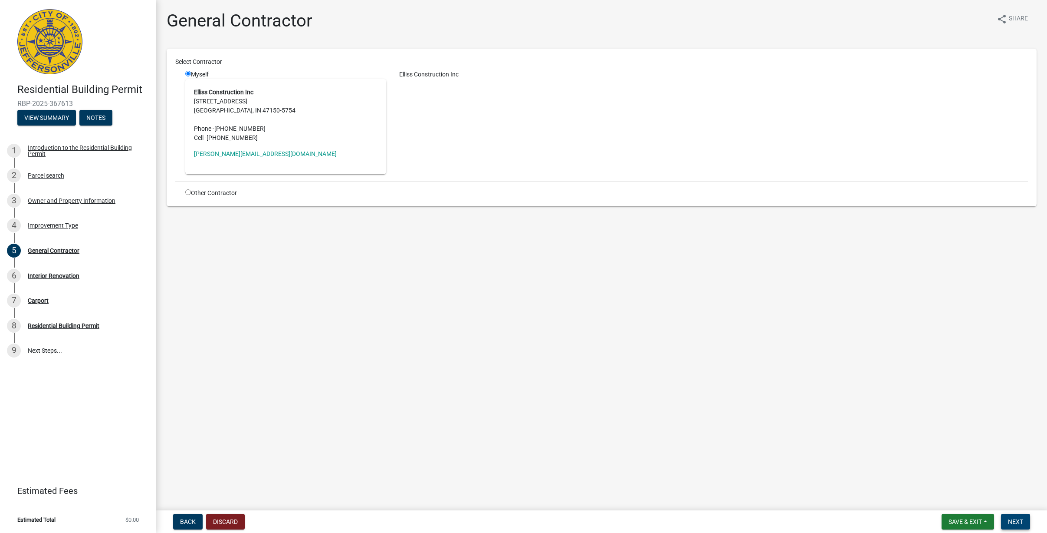
click at [1017, 518] on span "Next" at bounding box center [1015, 521] width 15 height 7
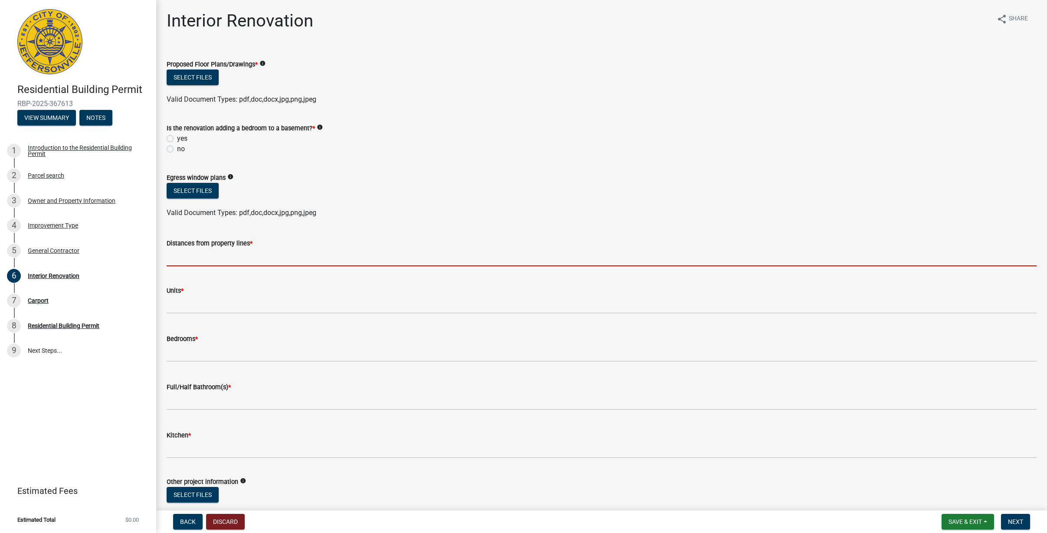
click at [203, 255] on input "Distances from property lines *" at bounding box center [602, 257] width 870 height 18
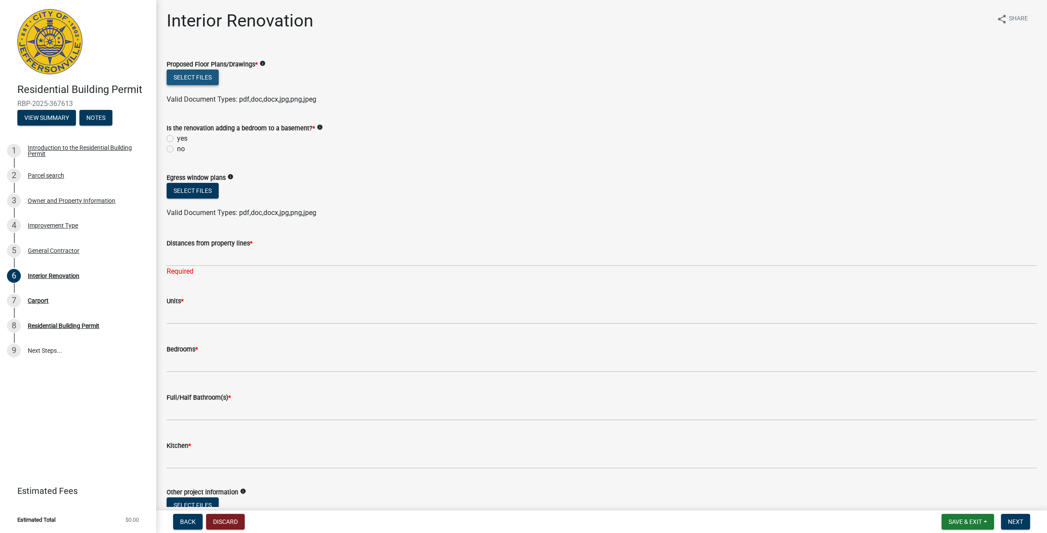
click at [197, 78] on button "Select files" at bounding box center [193, 77] width 52 height 16
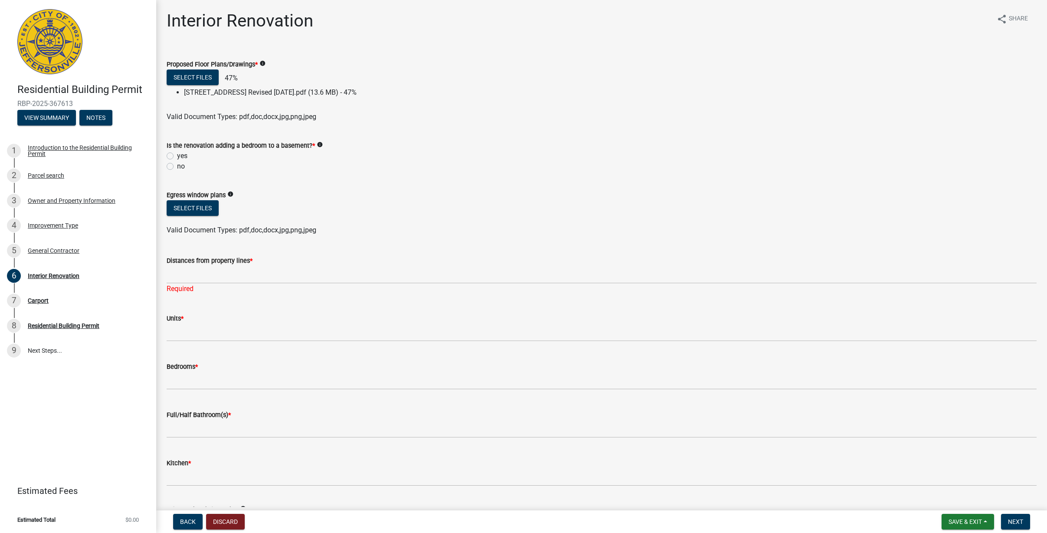
click at [177, 166] on label "no" at bounding box center [181, 166] width 8 height 10
click at [177, 166] on input "no" at bounding box center [180, 164] width 6 height 6
radio input "true"
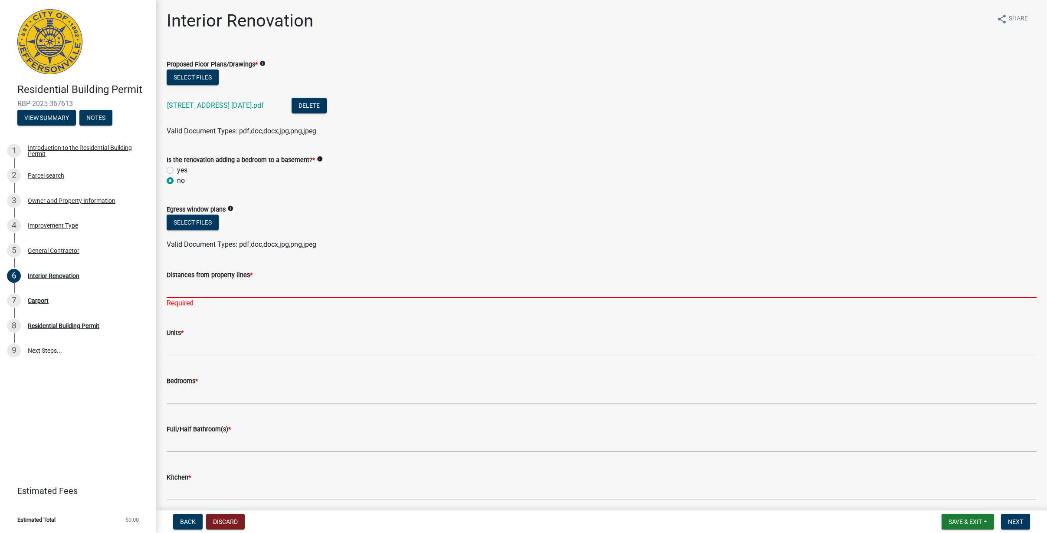
click at [219, 285] on input "Distances from property lines *" at bounding box center [602, 289] width 870 height 18
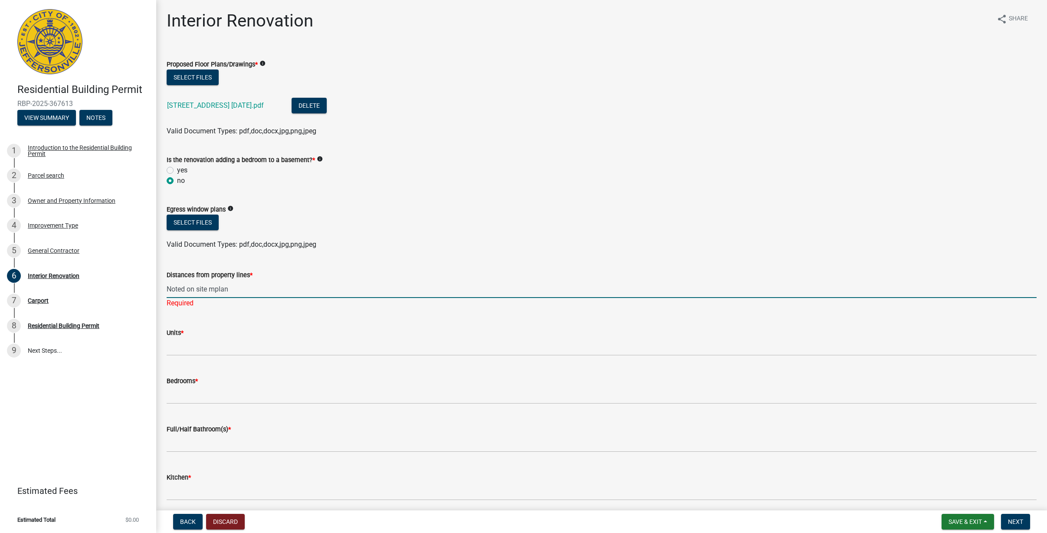
click at [217, 288] on input "Noted on site mplan" at bounding box center [602, 289] width 870 height 18
type input "Noted on site plan"
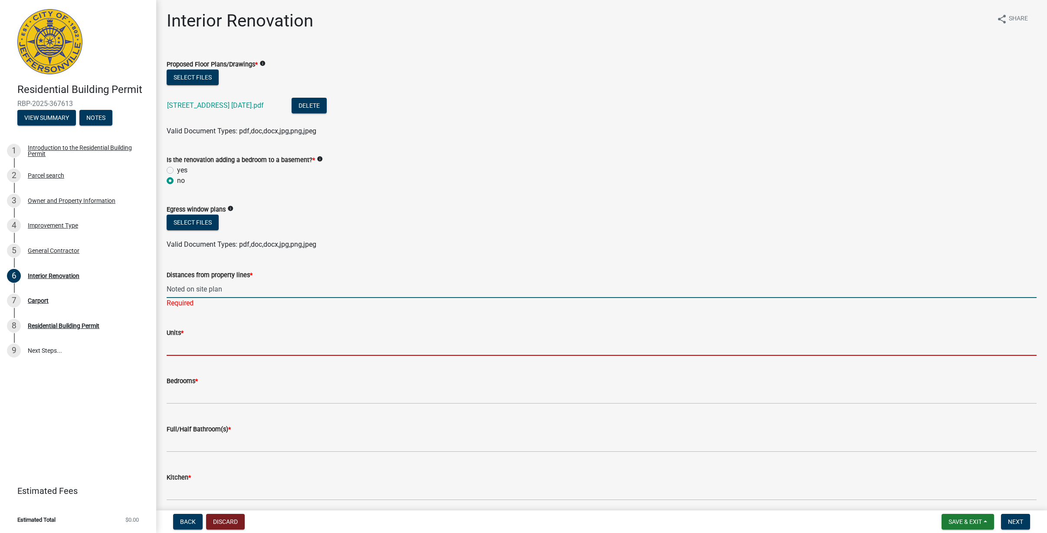
click at [190, 341] on input "text" at bounding box center [602, 347] width 870 height 18
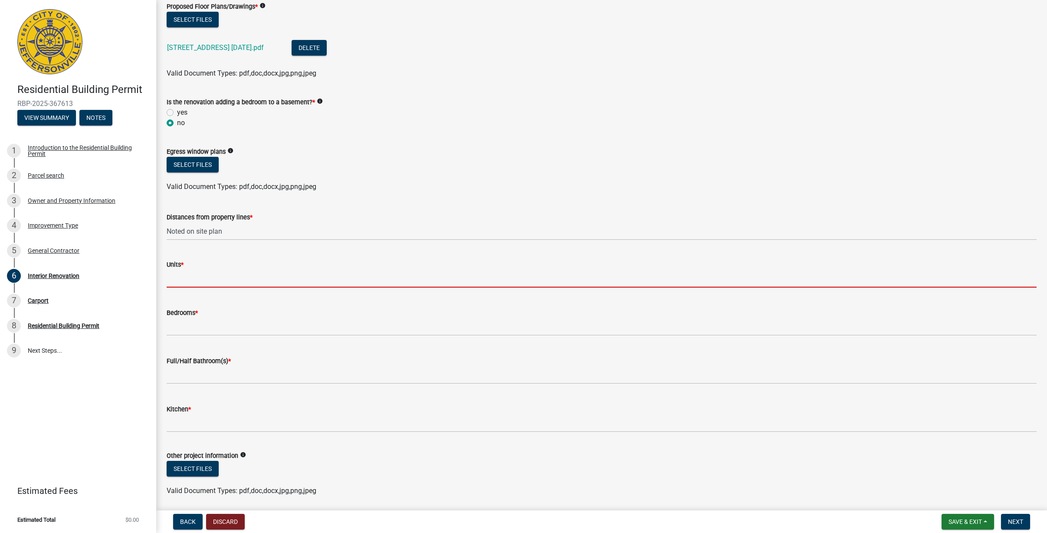
scroll to position [74, 0]
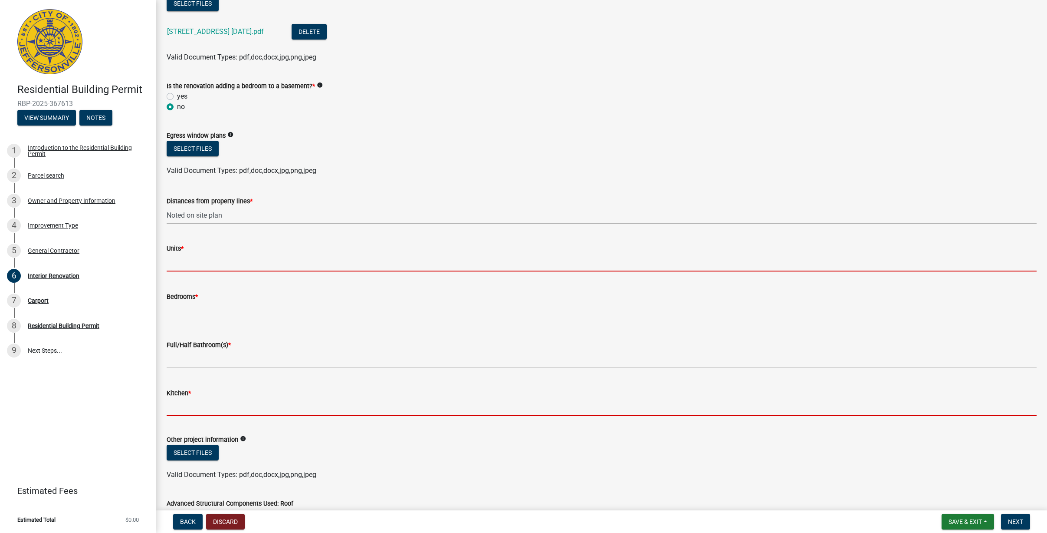
click at [237, 408] on form "Kitchen *" at bounding box center [602, 402] width 870 height 28
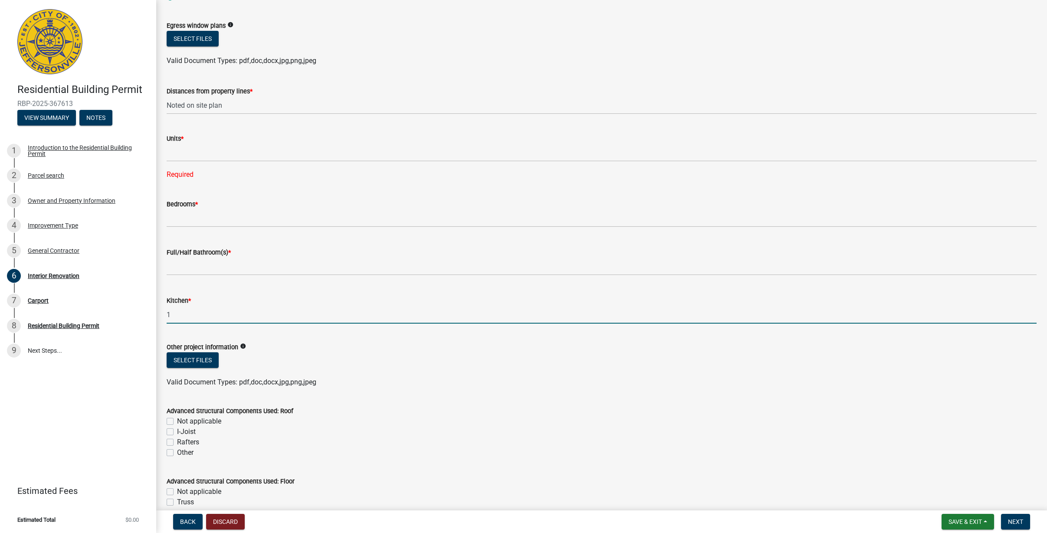
scroll to position [217, 0]
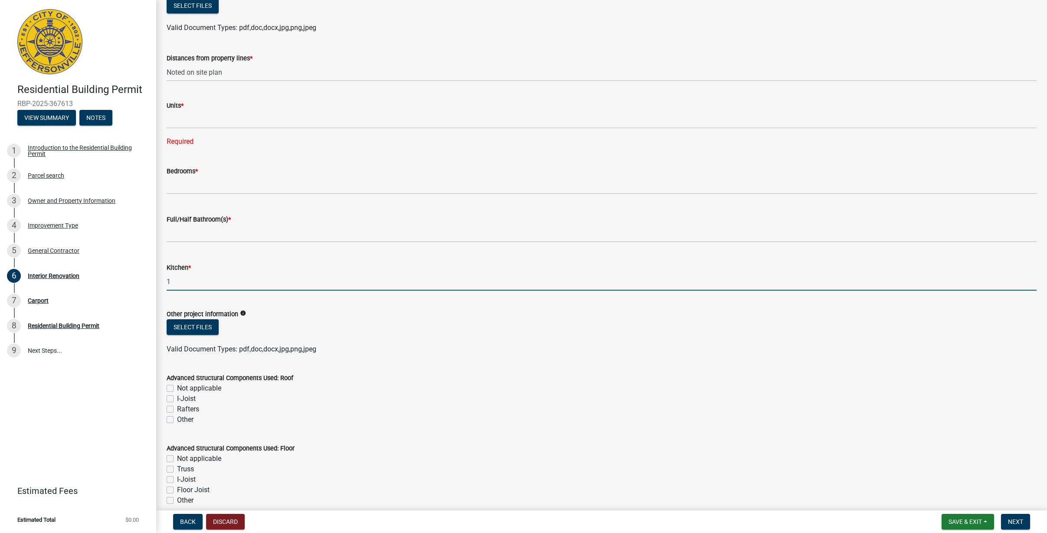
type input "1"
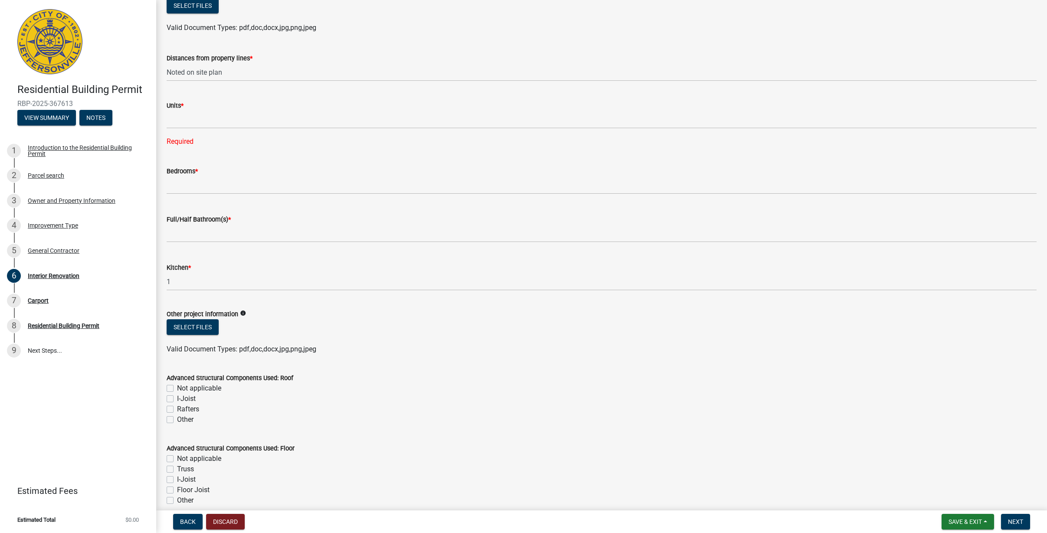
click at [177, 387] on label "Not applicable" at bounding box center [199, 388] width 44 height 10
click at [177, 387] on input "Not applicable" at bounding box center [180, 386] width 6 height 6
checkbox input "true"
checkbox input "false"
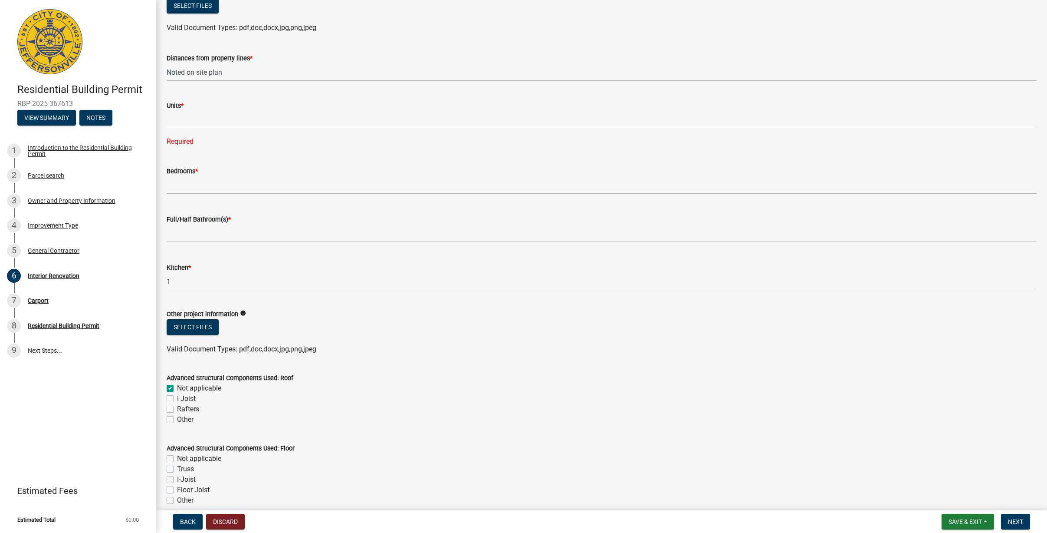
checkbox input "false"
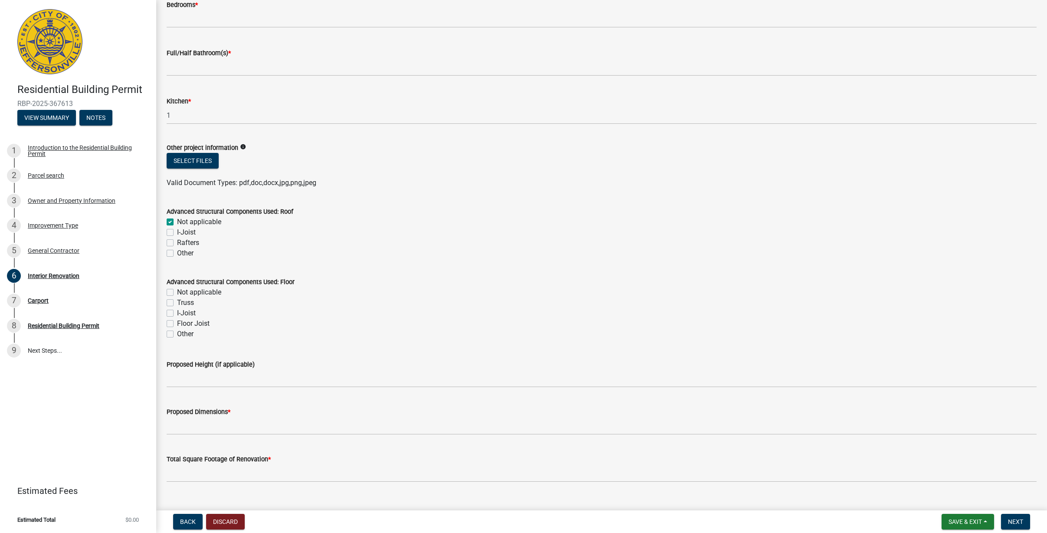
scroll to position [383, 0]
click at [177, 290] on label "Not applicable" at bounding box center [199, 292] width 44 height 10
click at [177, 290] on input "Not applicable" at bounding box center [180, 290] width 6 height 6
checkbox input "true"
checkbox input "false"
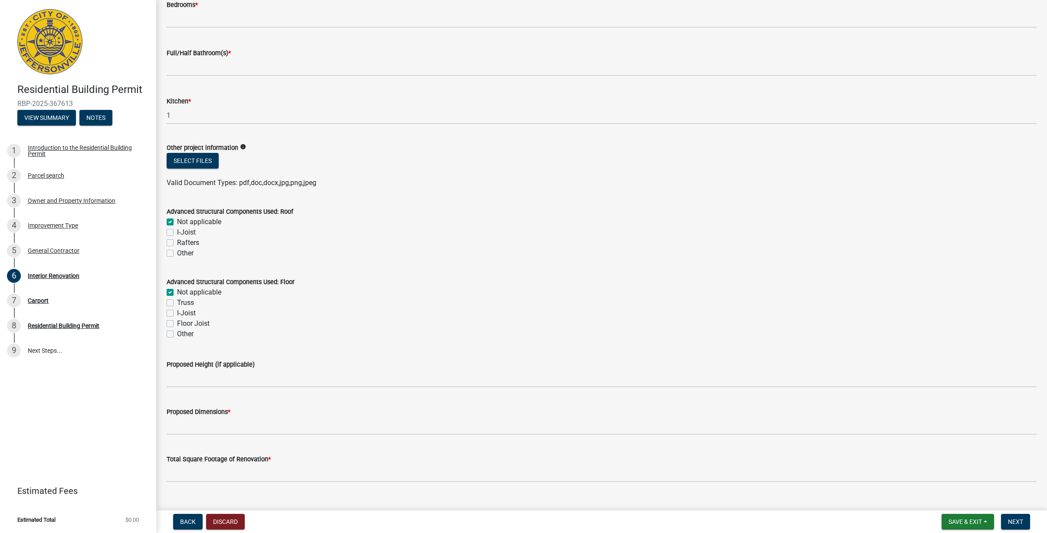
checkbox input "false"
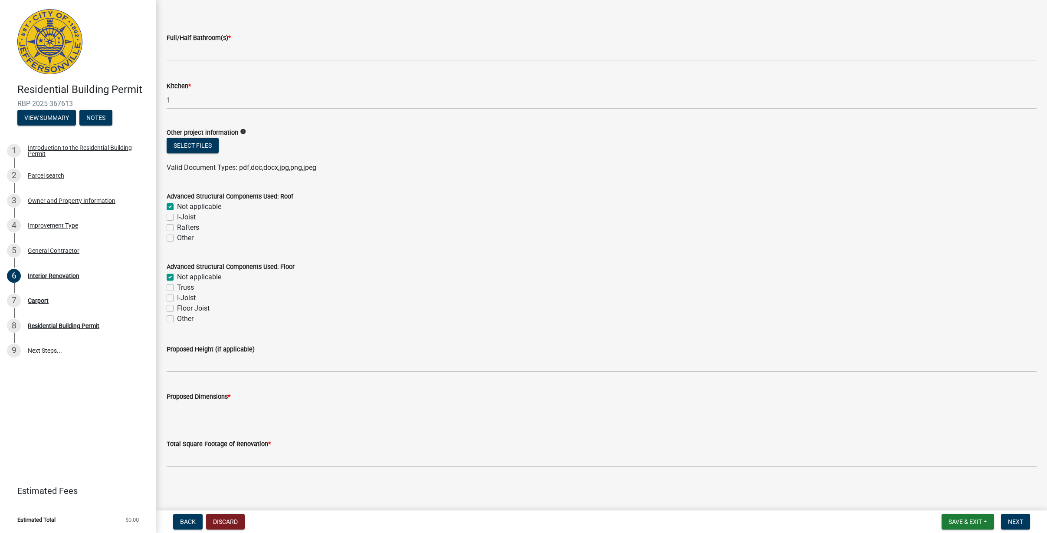
scroll to position [399, 0]
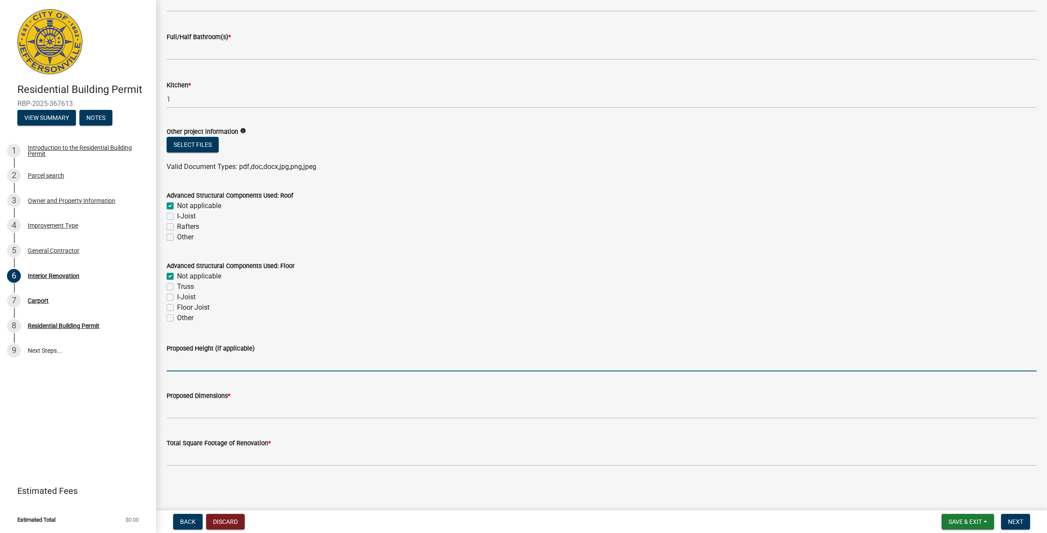
click at [217, 360] on input "Proposed Height (if applicable)" at bounding box center [602, 362] width 870 height 18
drag, startPoint x: 170, startPoint y: 361, endPoint x: 177, endPoint y: 356, distance: 8.6
click at [170, 361] on input "8'" at bounding box center [602, 362] width 870 height 18
type input "9'"
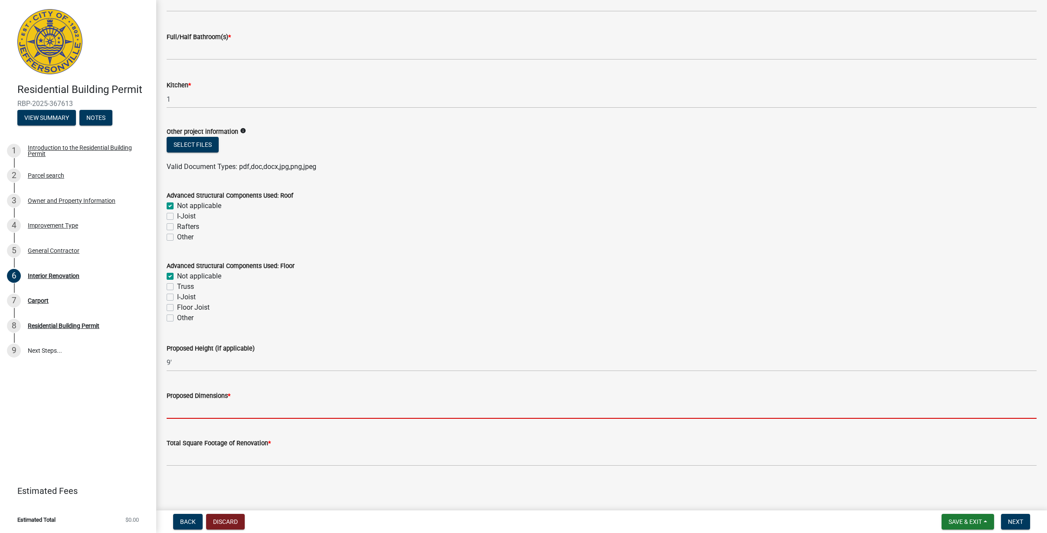
click at [223, 410] on input "Proposed Dimensions *" at bounding box center [602, 410] width 870 height 18
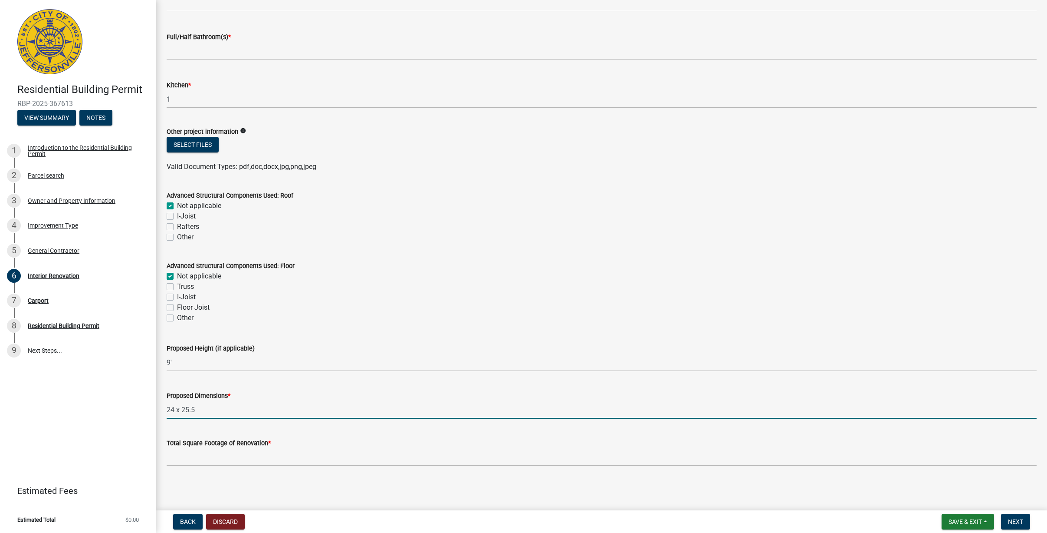
type input "24 x 25.5"
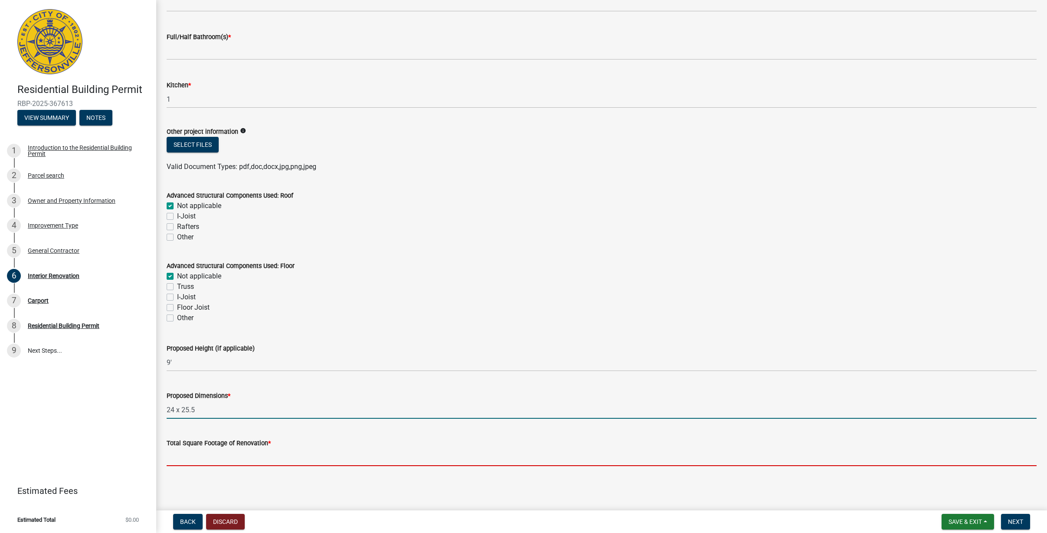
click at [231, 453] on input "Total Square Footage of Renovation *" at bounding box center [602, 457] width 870 height 18
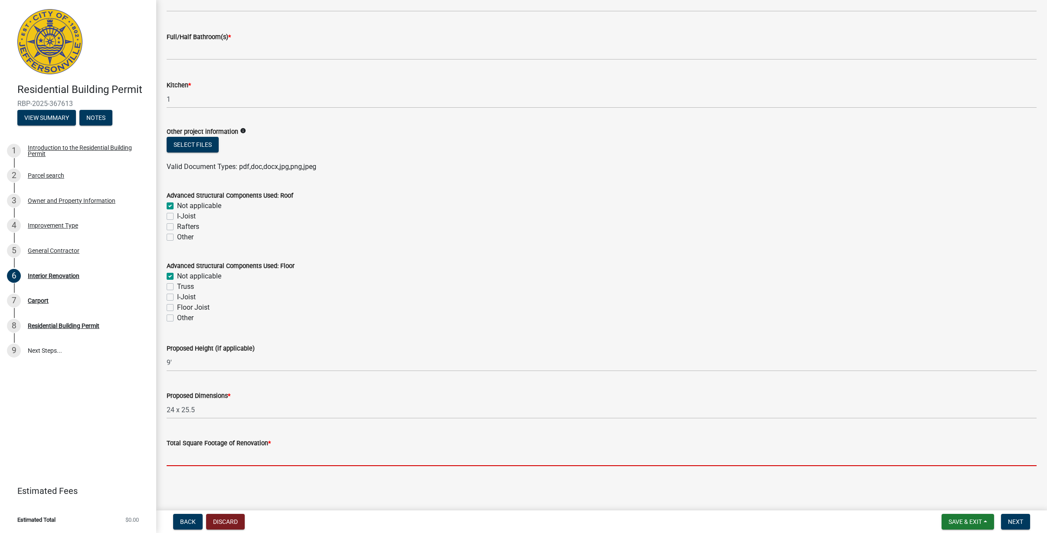
click at [236, 454] on input "Total Square Footage of Renovation *" at bounding box center [602, 457] width 870 height 18
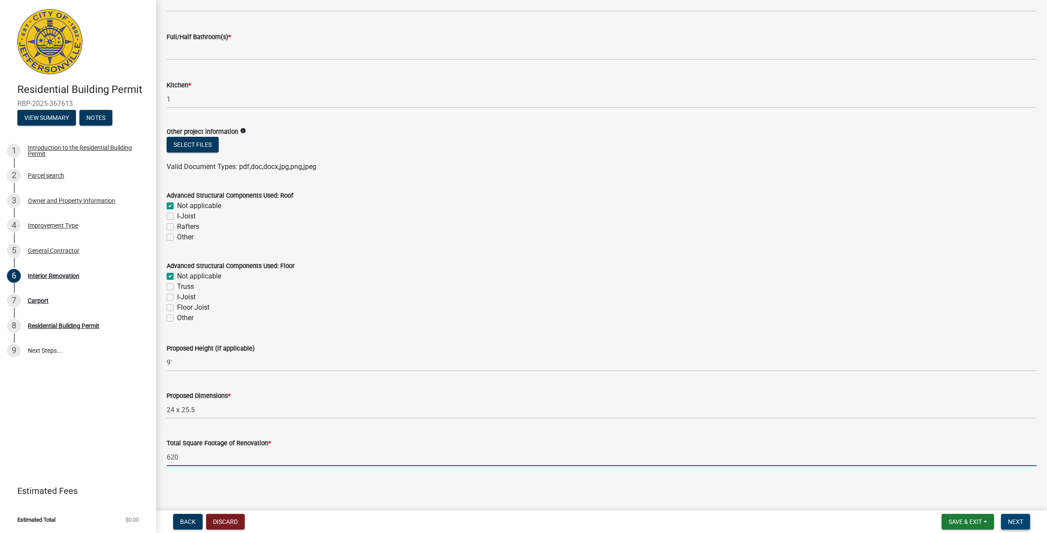
type input "620"
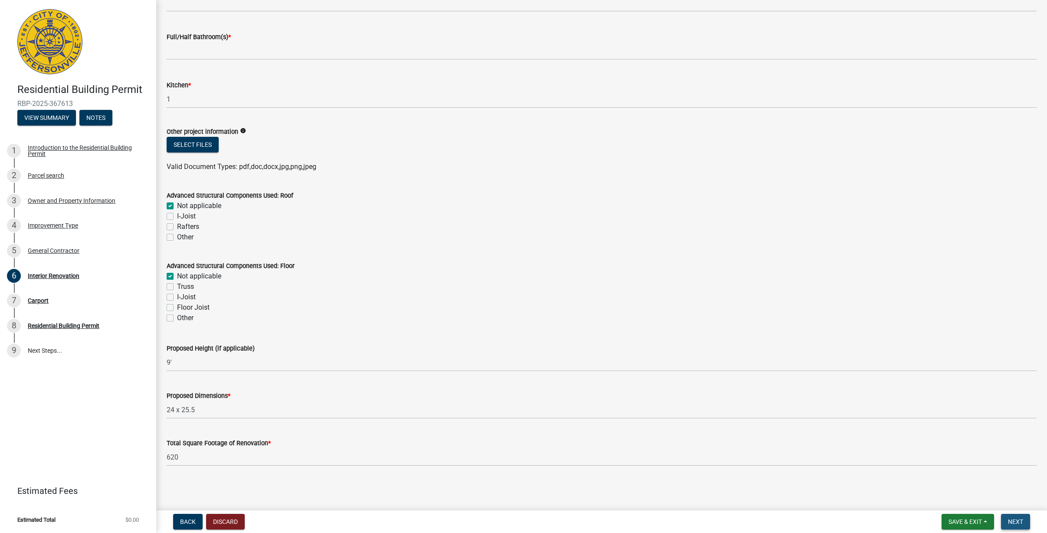
click at [1016, 522] on span "Next" at bounding box center [1015, 521] width 15 height 7
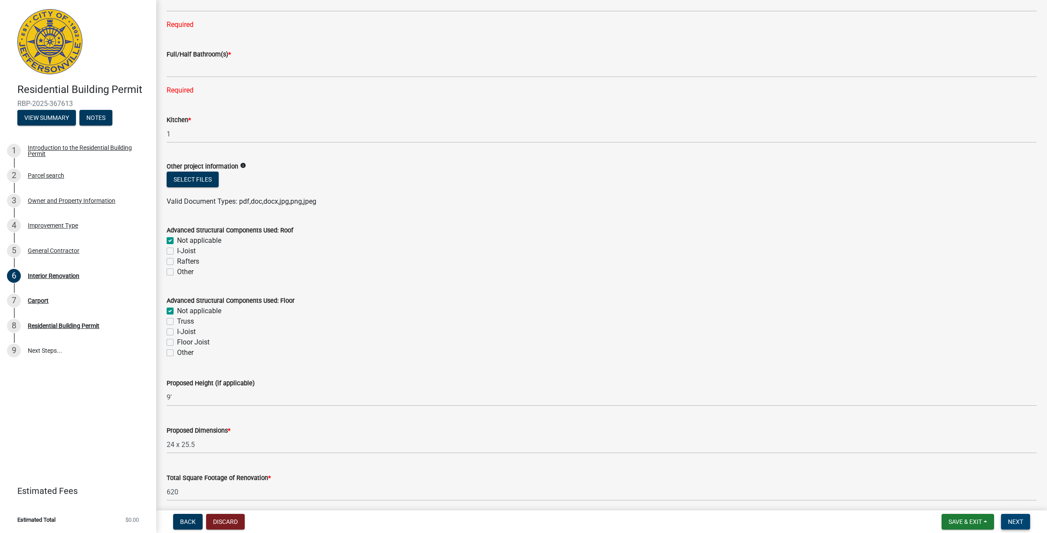
scroll to position [145, 0]
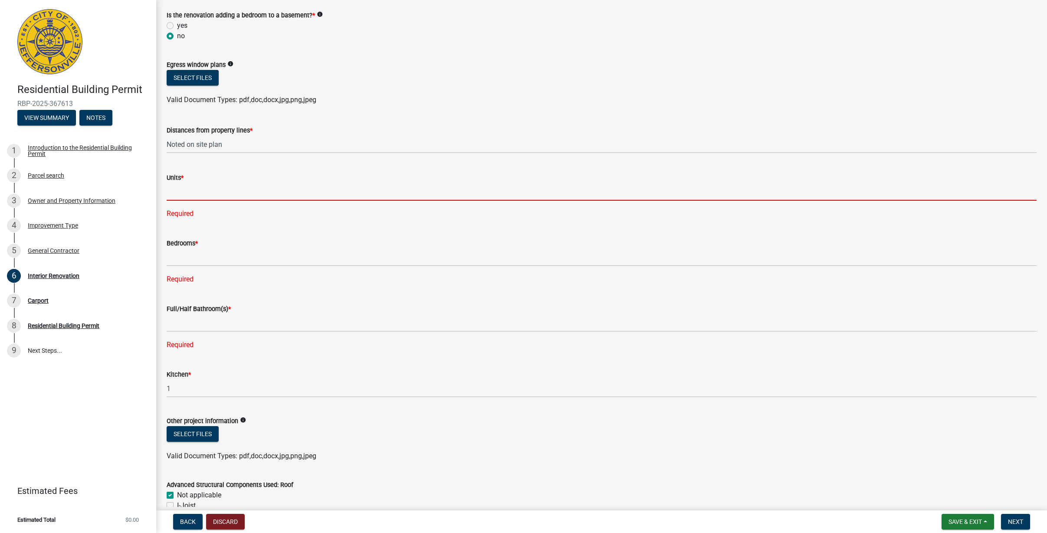
click at [204, 189] on input "text" at bounding box center [602, 192] width 870 height 18
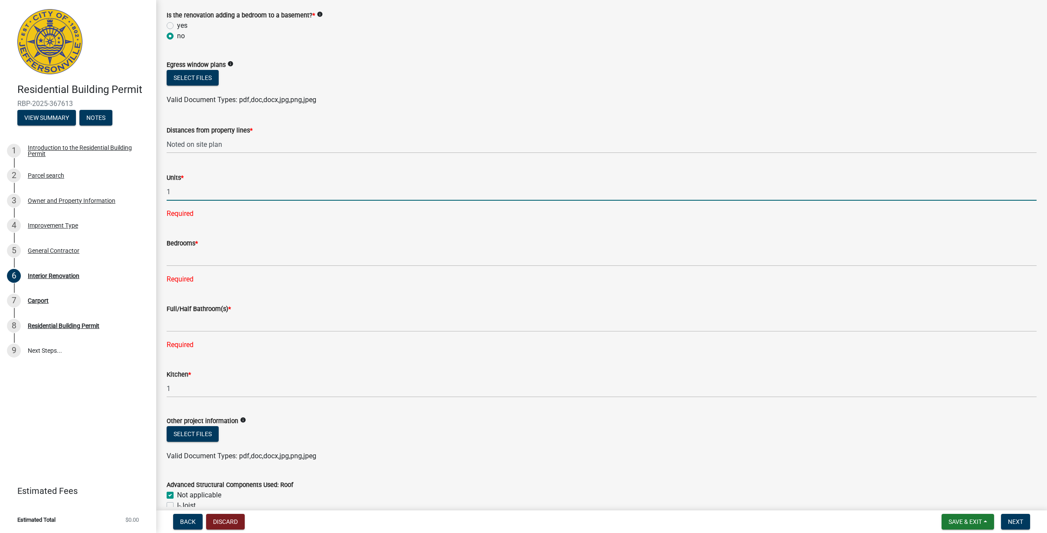
type input "1"
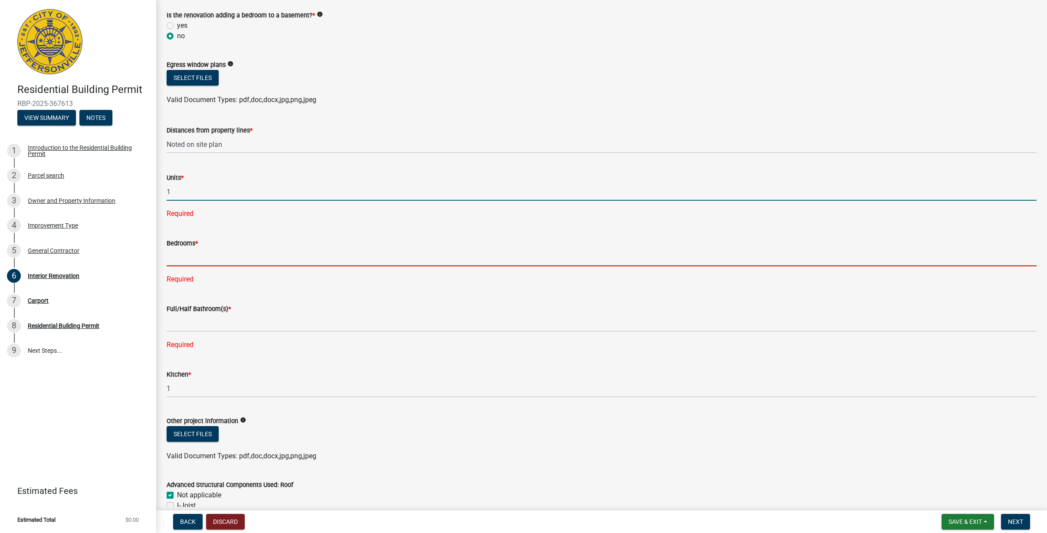
click at [237, 260] on div "Bedrooms * Required" at bounding box center [602, 255] width 870 height 59
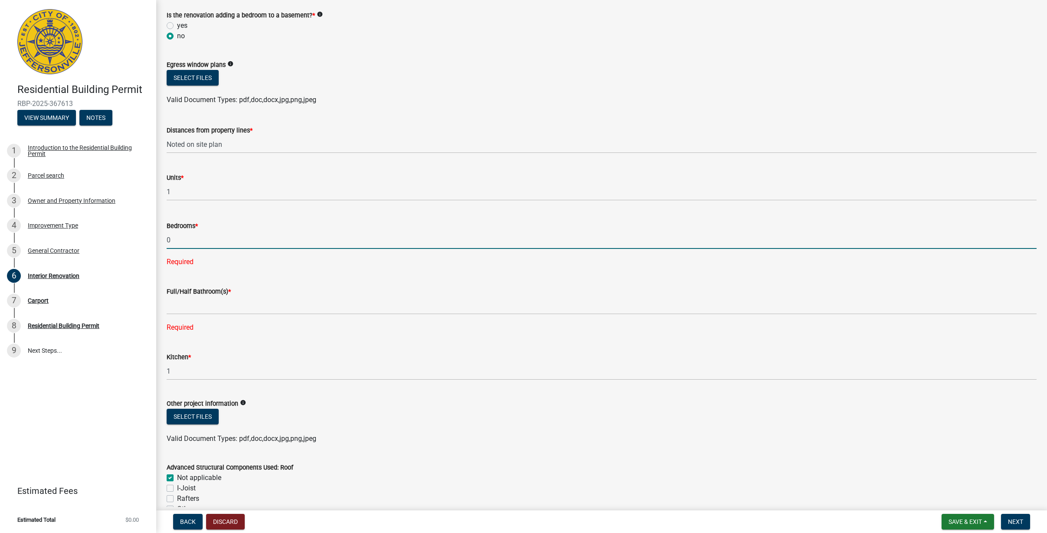
type input "0"
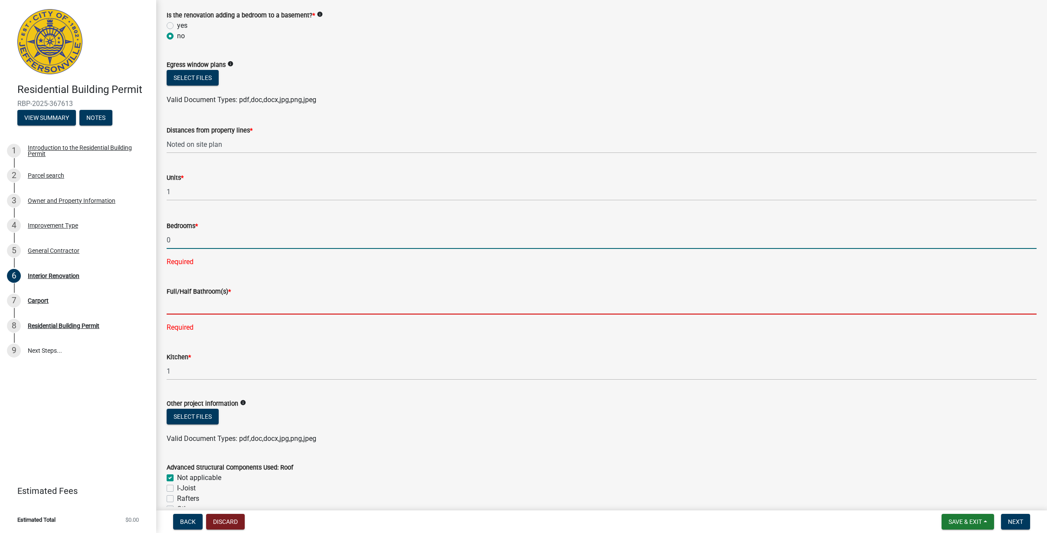
click at [203, 306] on div "Full/Half Bathroom(s) * Required" at bounding box center [602, 303] width 870 height 59
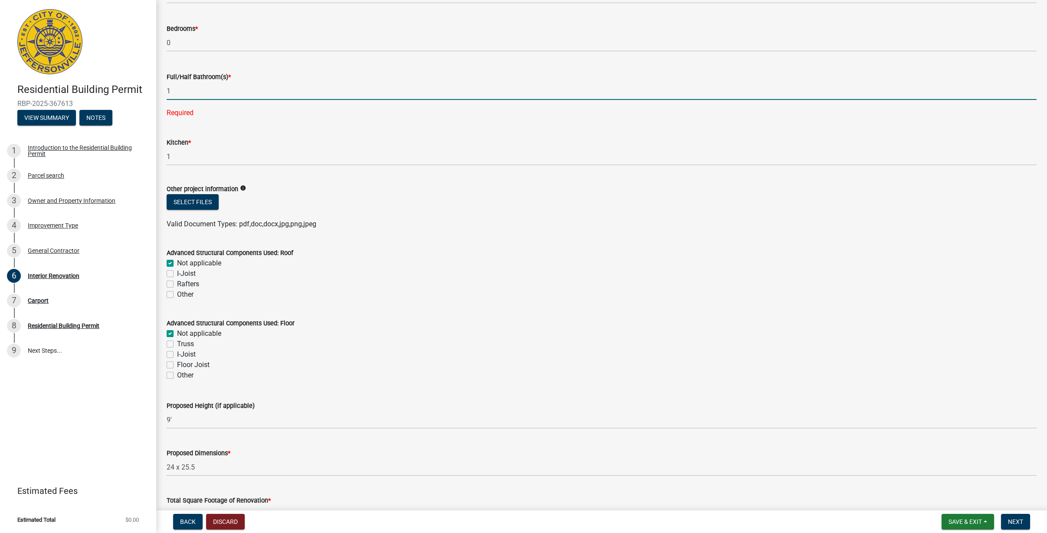
scroll to position [359, 0]
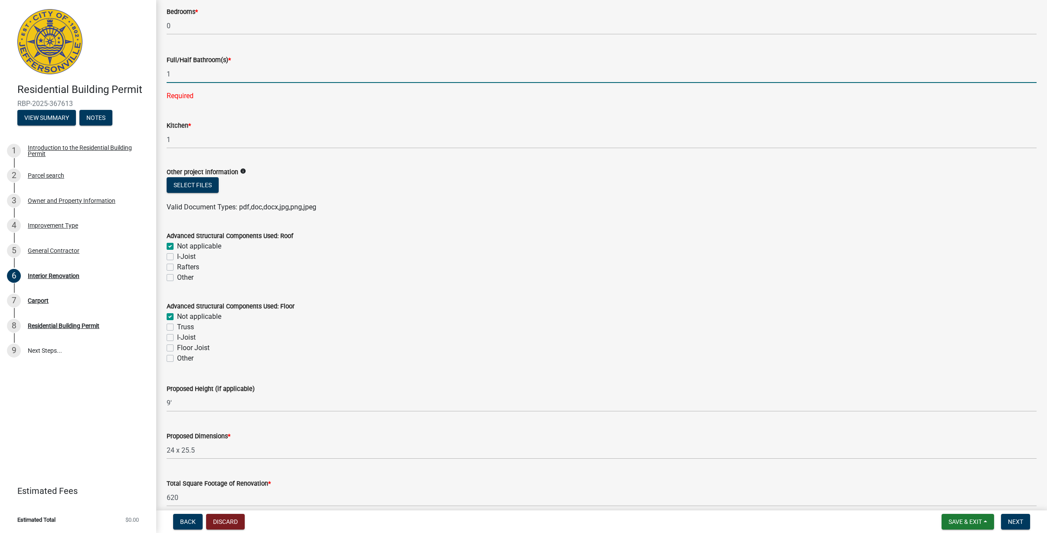
type input "1"
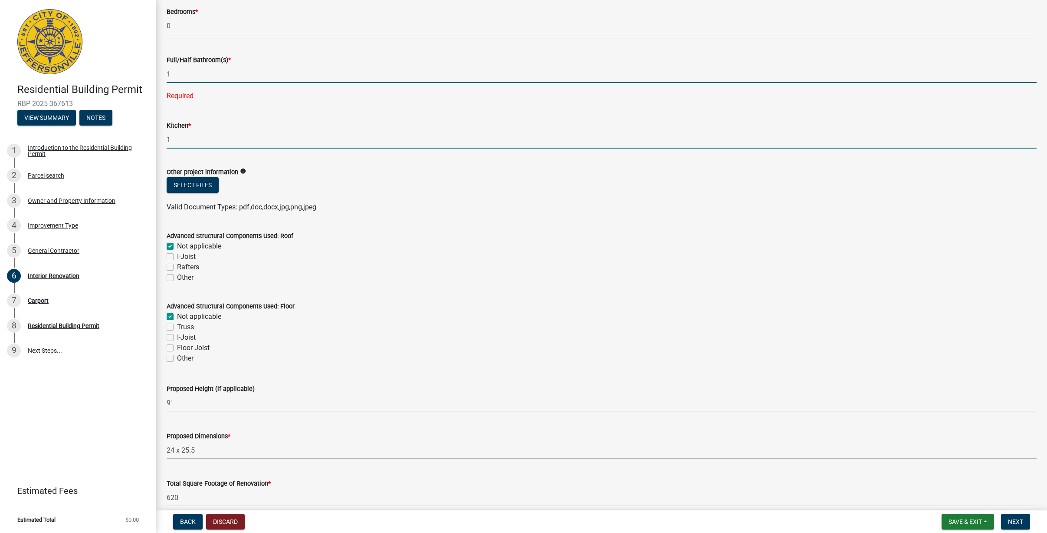
click at [207, 131] on wm-data-entity-input "Kitchen * 1" at bounding box center [602, 132] width 870 height 48
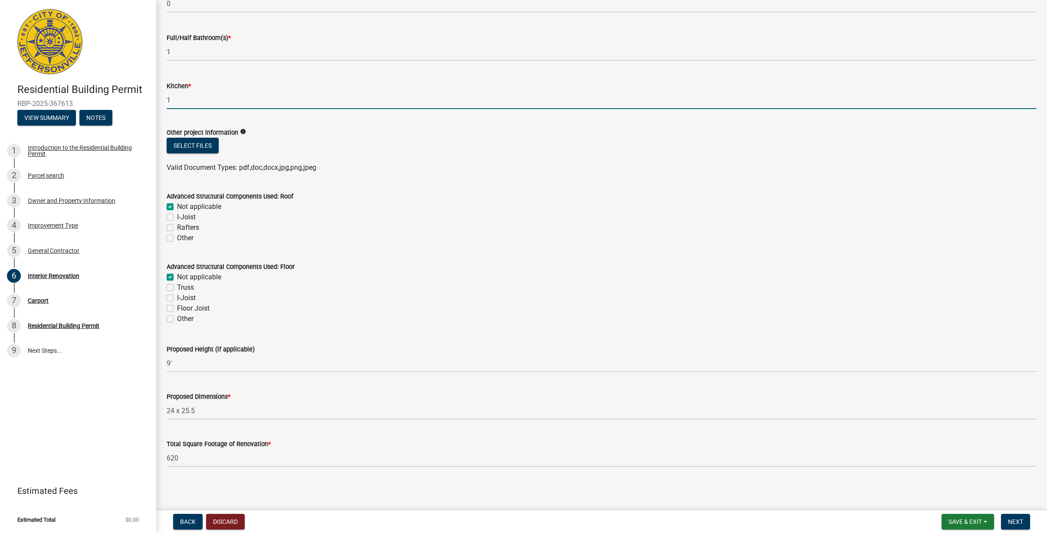
scroll to position [382, 0]
click at [1013, 521] on span "Next" at bounding box center [1015, 521] width 15 height 7
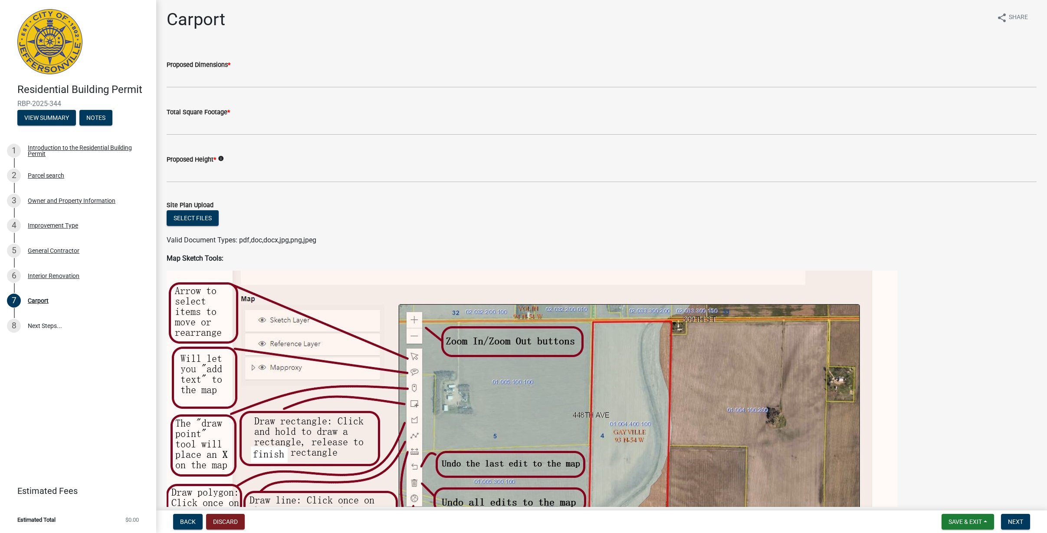
scroll to position [2, 0]
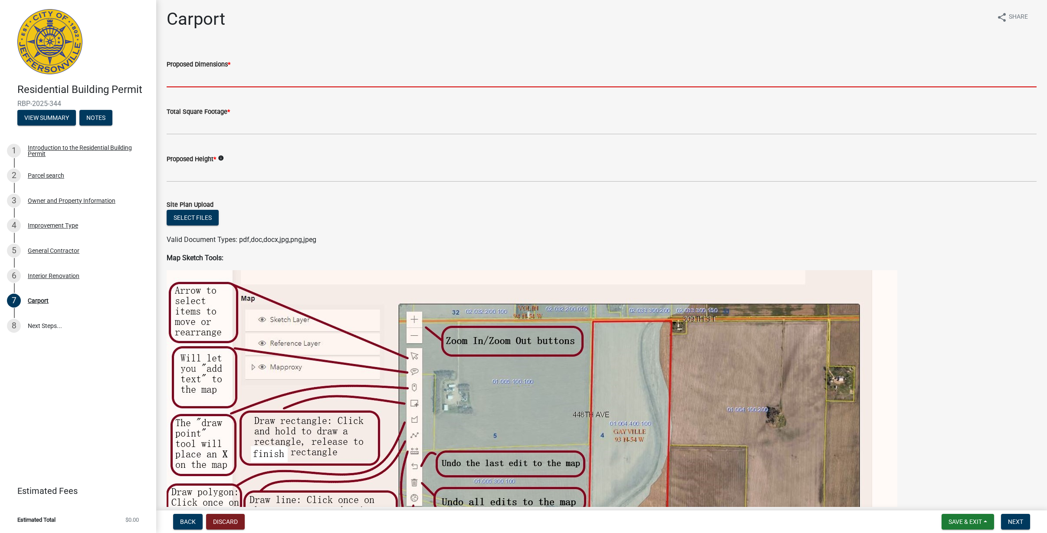
click at [237, 76] on input "Proposed Dimensions *" at bounding box center [602, 78] width 870 height 18
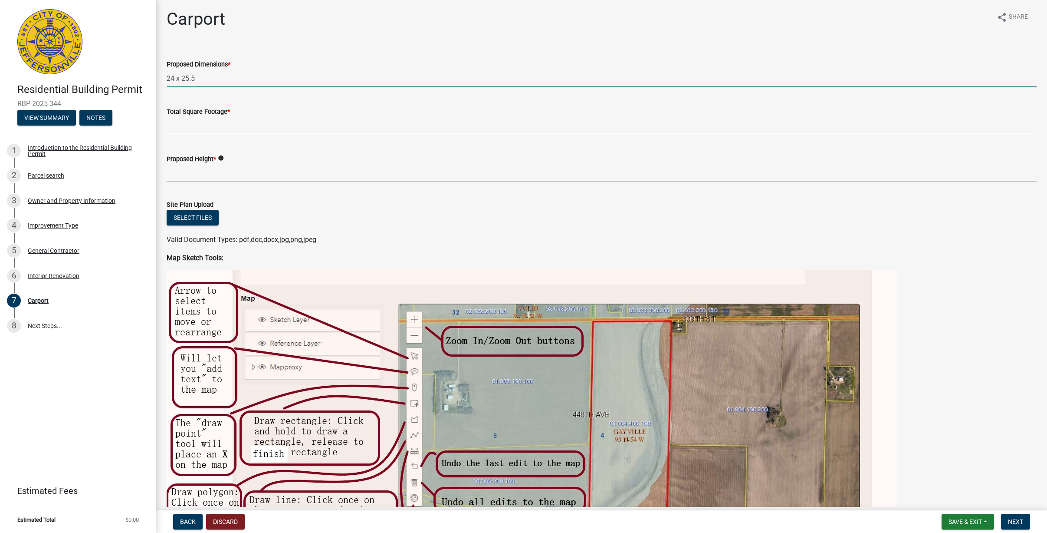
type input "24 x 25.5"
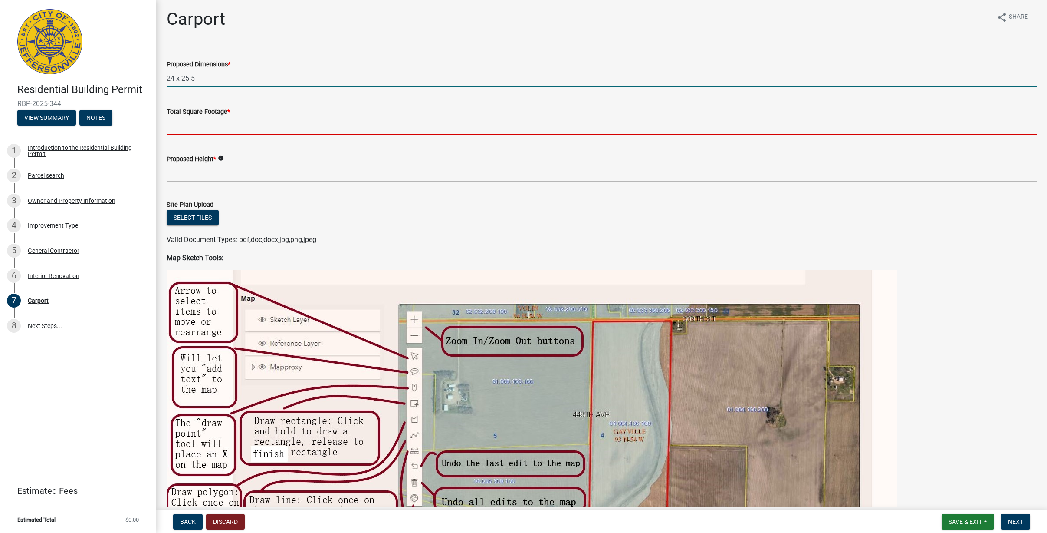
click at [200, 123] on input "Total Square Footage *" at bounding box center [602, 126] width 870 height 18
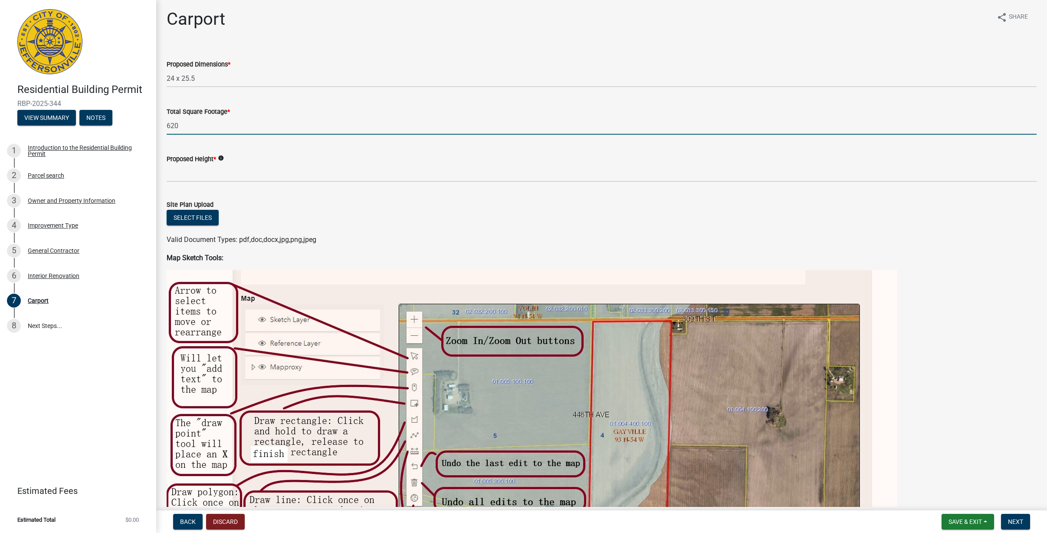
type input "620"
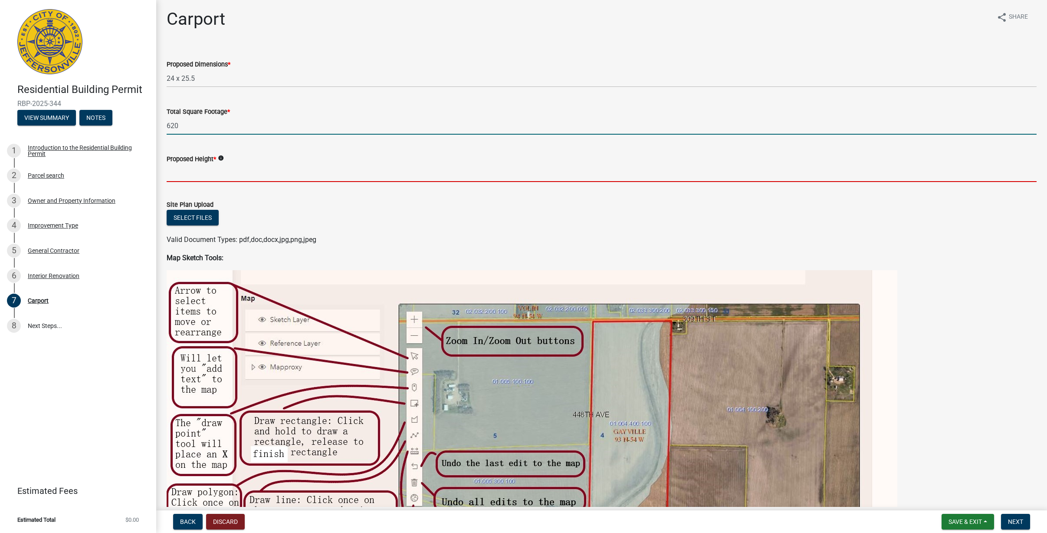
click at [251, 176] on input "Proposed Height *" at bounding box center [602, 173] width 870 height 18
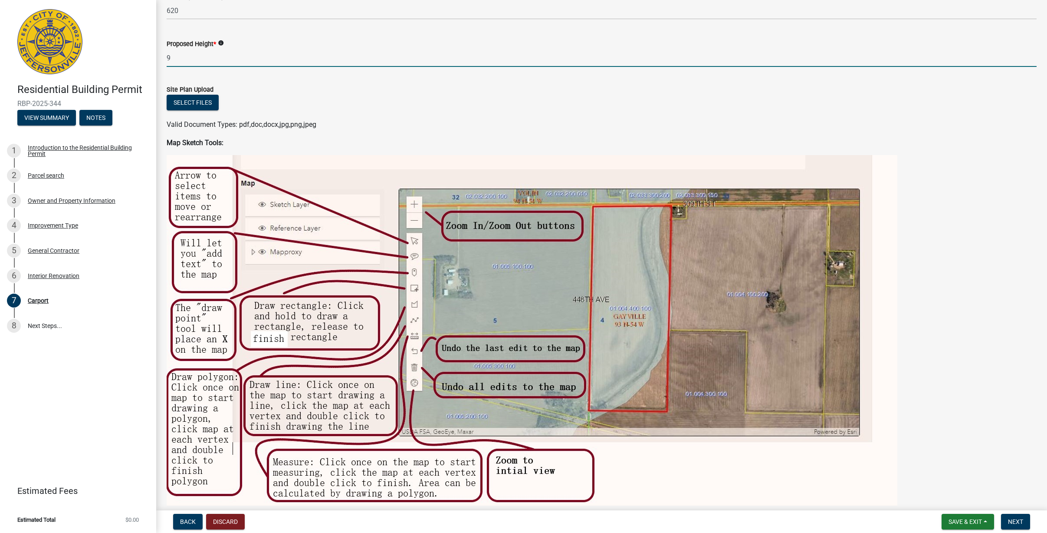
scroll to position [135, 0]
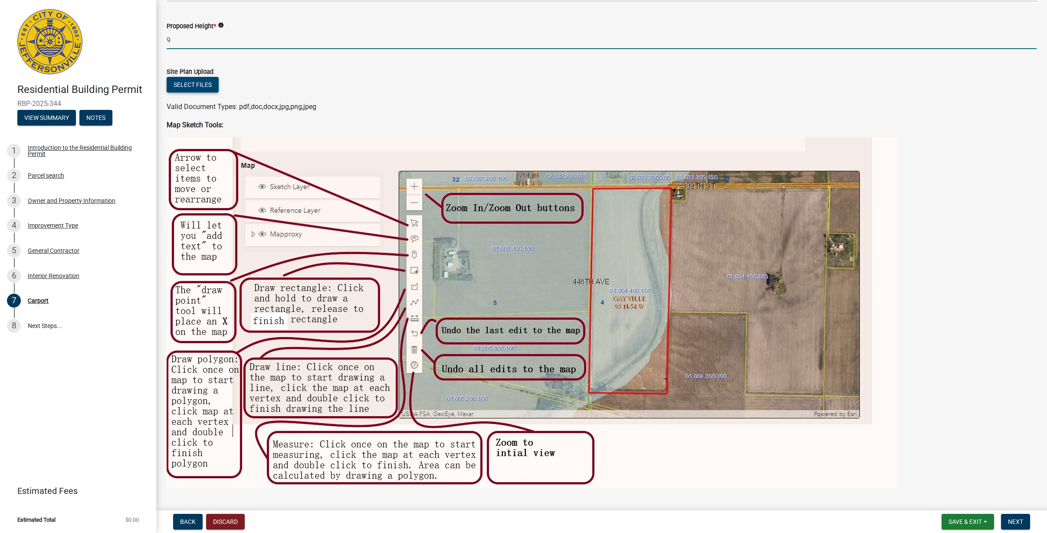
type input "9"
click at [201, 85] on button "Select files" at bounding box center [193, 85] width 52 height 16
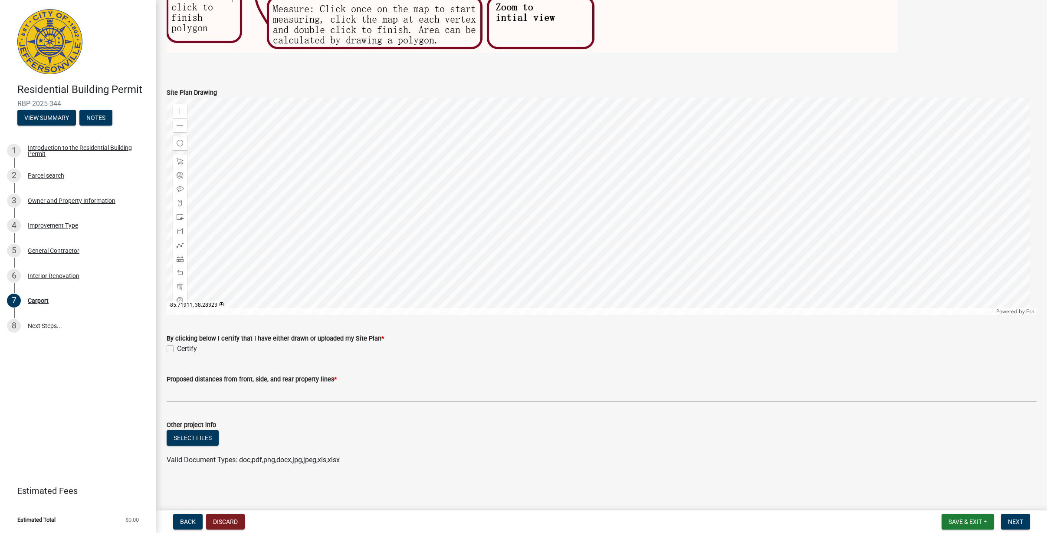
scroll to position [601, 0]
click at [590, 217] on div at bounding box center [602, 206] width 870 height 217
click at [177, 348] on label "Certify" at bounding box center [187, 348] width 20 height 10
click at [177, 348] on input "Certify" at bounding box center [180, 346] width 6 height 6
checkbox input "true"
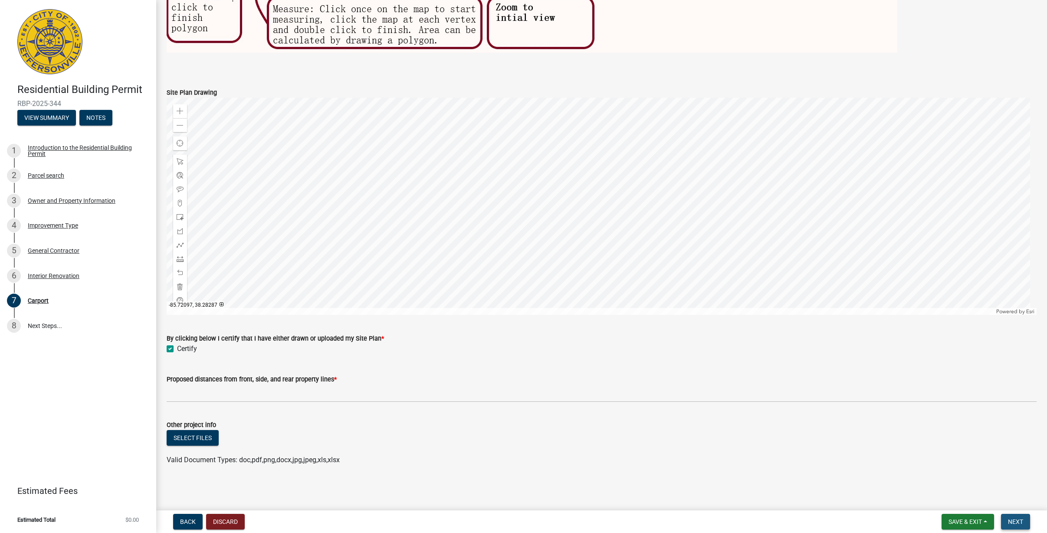
click at [1015, 518] on span "Next" at bounding box center [1015, 521] width 15 height 7
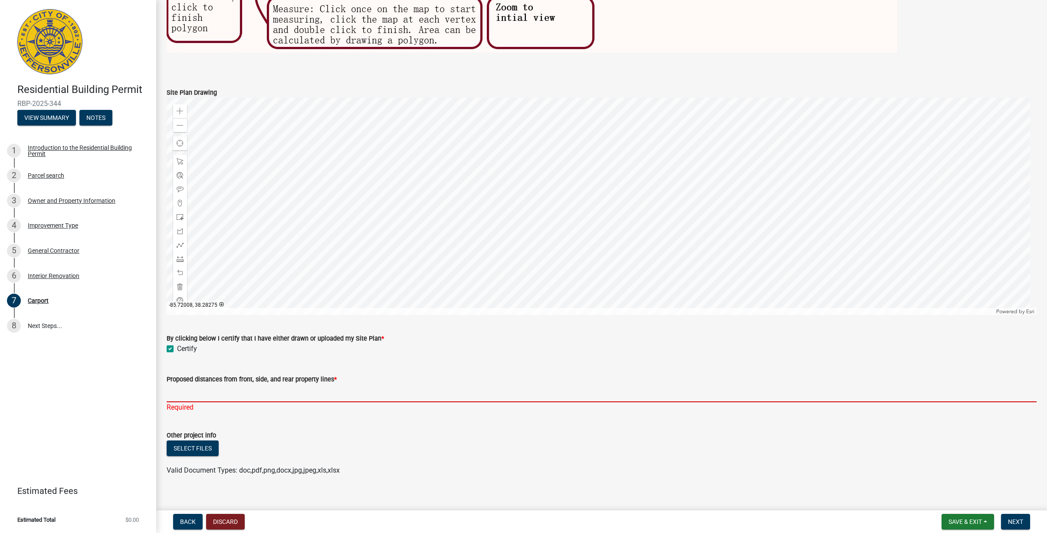
click at [242, 395] on input "Proposed distances from front, side, and rear property lines *" at bounding box center [602, 393] width 870 height 18
click at [229, 393] on input "Proposed distances from front, side, and rear property lines *" at bounding box center [602, 393] width 870 height 18
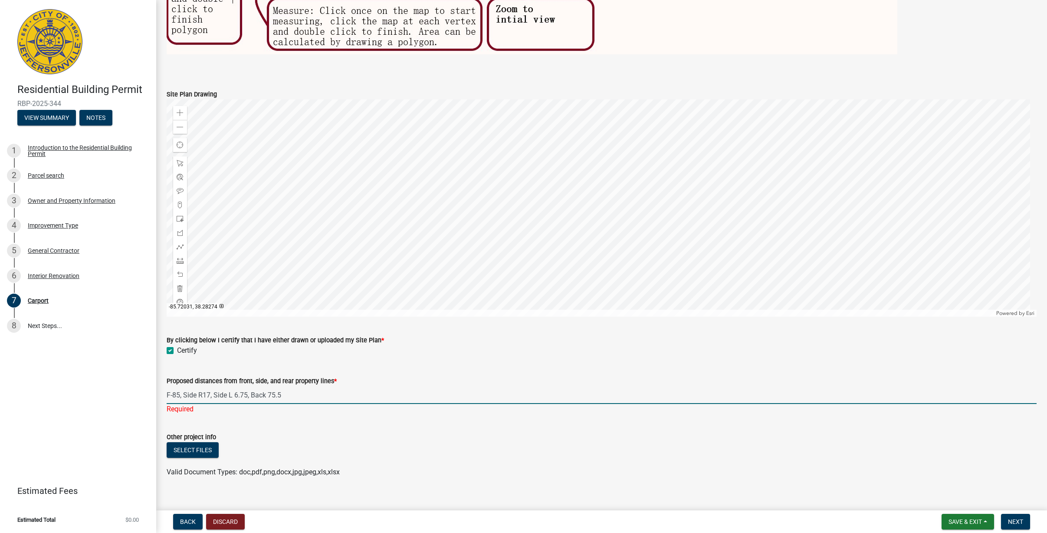
scroll to position [599, 0]
click at [168, 393] on input "F-85, Side R17, Side L 6.75, Back 75.5" at bounding box center [602, 395] width 870 height 18
drag, startPoint x: 215, startPoint y: 392, endPoint x: 220, endPoint y: 392, distance: 5.2
click at [216, 392] on input "Front-85, Side R17, Side L 6.75, Back 75.5" at bounding box center [602, 395] width 870 height 18
click at [247, 395] on input "Front-85, Side R-17, Side L 6.75, Back 75.5" at bounding box center [602, 395] width 870 height 18
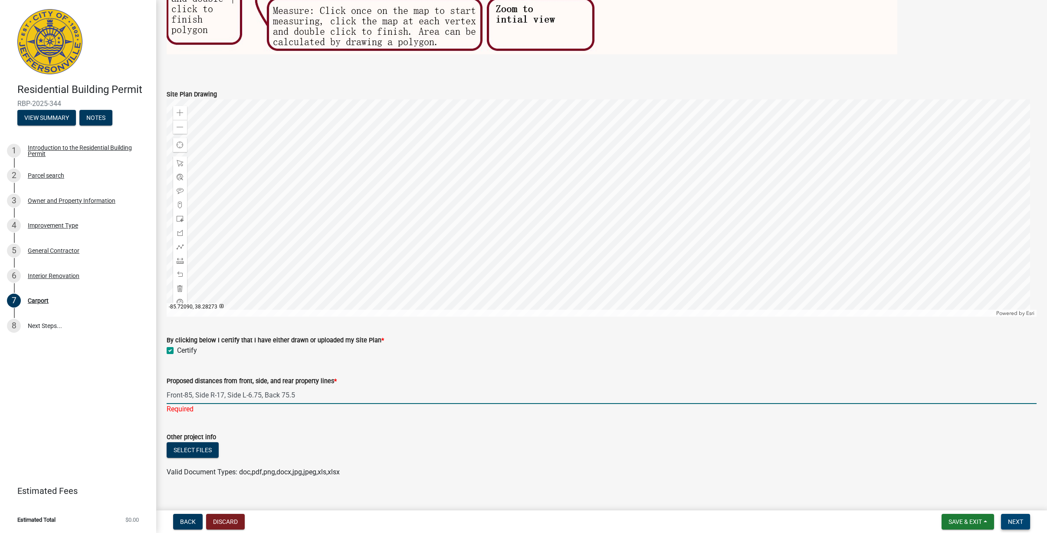
type input "Front-85, Side R-17, Side L-6.75, Back 75.5"
click at [1023, 524] on span "Next" at bounding box center [1015, 521] width 15 height 7
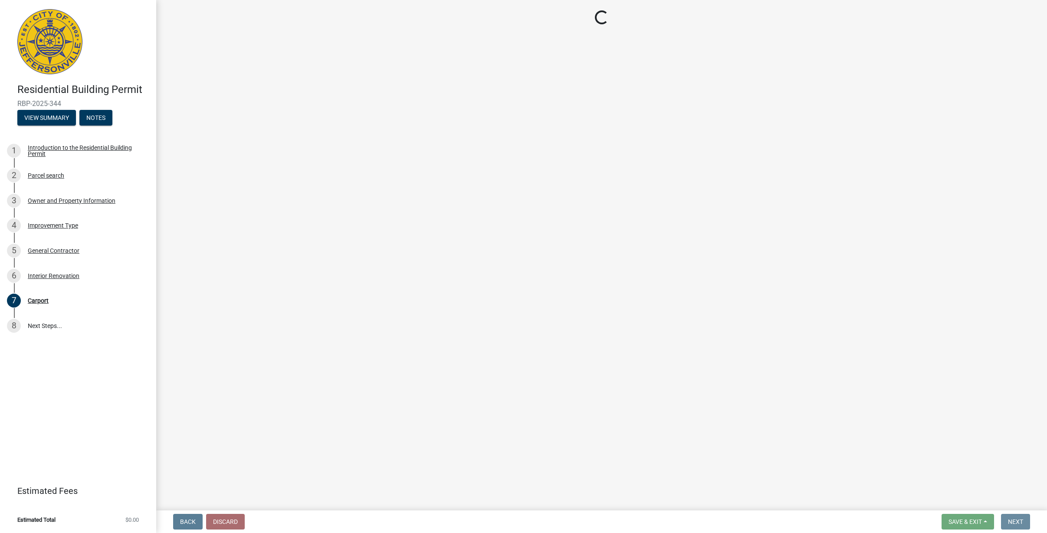
scroll to position [0, 0]
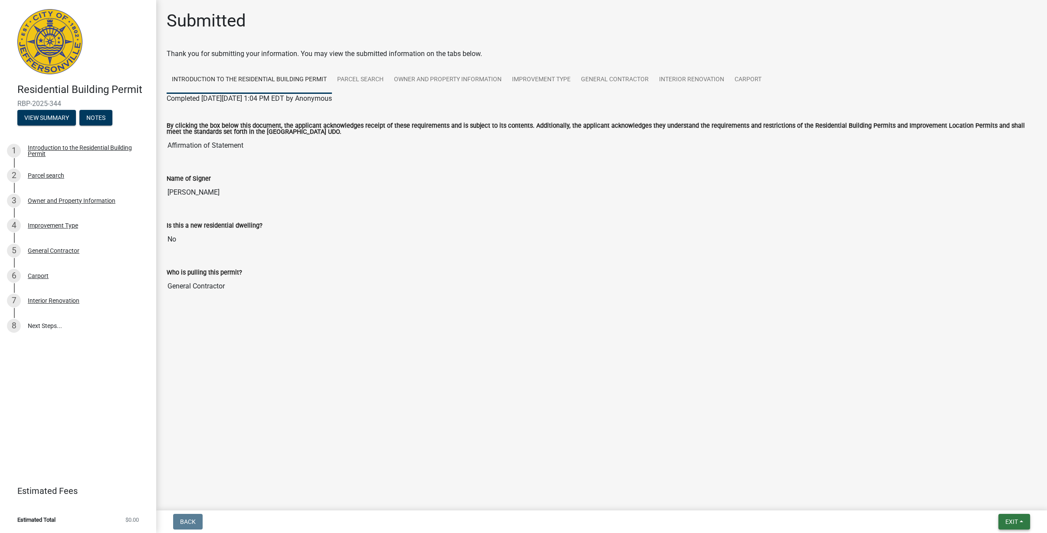
click at [1009, 521] on span "Exit" at bounding box center [1012, 521] width 13 height 7
click at [994, 498] on button "Save & Exit" at bounding box center [996, 498] width 69 height 21
